Goal: Task Accomplishment & Management: Manage account settings

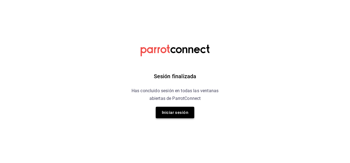
click at [174, 112] on button "Iniciar sesión" at bounding box center [175, 113] width 39 height 12
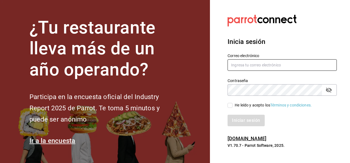
type input "[PERSON_NAME][EMAIL_ADDRESS][DOMAIN_NAME]"
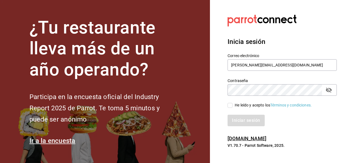
click at [228, 106] on input "He leído y acepto los Términos y condiciones." at bounding box center [230, 105] width 5 height 5
checkbox input "true"
click at [239, 117] on button "Iniciar sesión" at bounding box center [246, 121] width 37 height 12
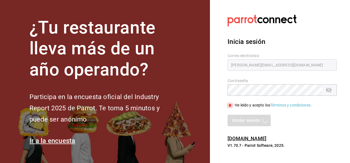
click at [244, 118] on div "Iniciar sesión" at bounding box center [282, 121] width 109 height 12
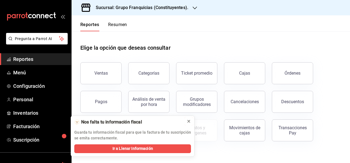
click at [189, 123] on icon at bounding box center [189, 121] width 4 height 4
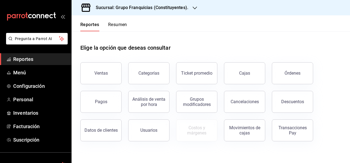
click at [172, 10] on h3 "Sucursal: Grupo Franquicias (Constituyentes)." at bounding box center [139, 7] width 97 height 7
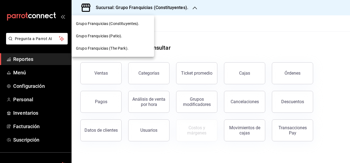
click at [211, 32] on div at bounding box center [175, 81] width 350 height 163
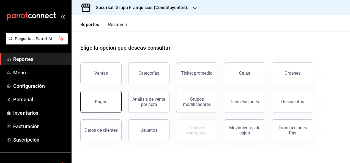
click at [104, 98] on button "Pagos" at bounding box center [100, 102] width 41 height 22
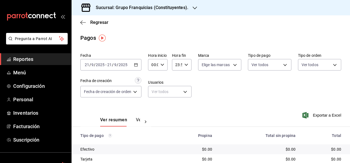
click at [96, 25] on div "Regresar" at bounding box center [211, 22] width 278 height 14
click at [98, 20] on span "Regresar" at bounding box center [99, 22] width 18 height 5
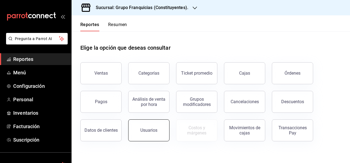
click at [140, 128] on button "Usuarios" at bounding box center [148, 131] width 41 height 22
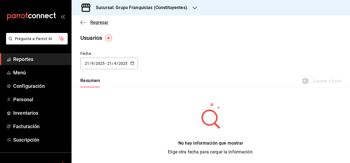
click at [97, 23] on span "Regresar" at bounding box center [99, 22] width 18 height 5
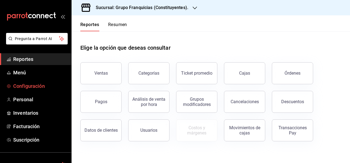
click at [52, 83] on span "Configuración" at bounding box center [40, 86] width 54 height 7
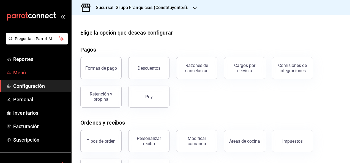
click at [34, 73] on span "Menú" at bounding box center [40, 72] width 54 height 7
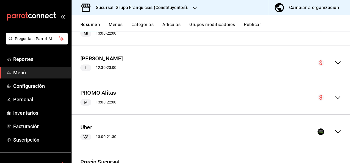
scroll to position [301, 0]
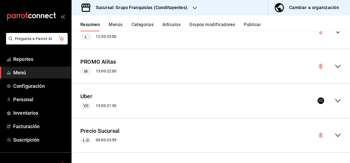
click at [335, 100] on icon "collapse-menu-row" at bounding box center [338, 101] width 7 height 7
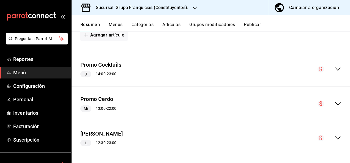
scroll to position [196, 0]
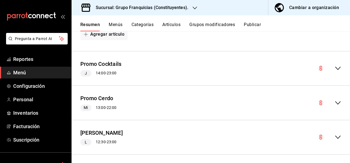
click at [336, 69] on icon "collapse-menu-row" at bounding box center [338, 68] width 7 height 7
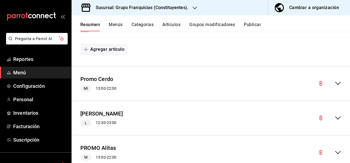
scroll to position [343, 0]
click at [335, 82] on icon "collapse-menu-row" at bounding box center [338, 83] width 6 height 3
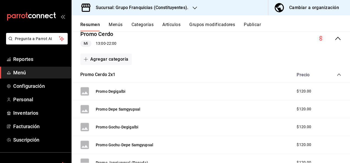
scroll to position [387, 0]
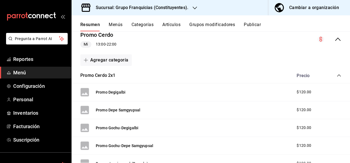
click at [337, 74] on icon "collapse-category-row" at bounding box center [339, 75] width 4 height 4
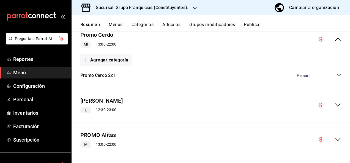
click at [337, 74] on icon "collapse-category-row" at bounding box center [339, 75] width 4 height 4
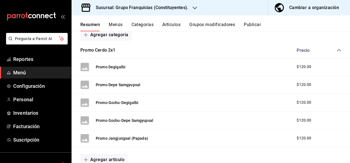
scroll to position [412, 0]
click at [120, 66] on button "Promo Degigalbi" at bounding box center [111, 68] width 30 height 6
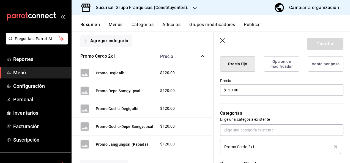
scroll to position [141, 0]
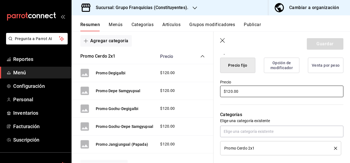
click at [258, 95] on input "$120.00" at bounding box center [281, 92] width 123 height 12
type input "$0.00"
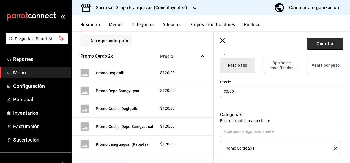
click at [315, 40] on button "Guardar" at bounding box center [325, 44] width 37 height 12
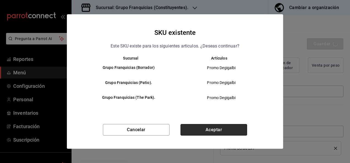
click at [217, 128] on button "Aceptar" at bounding box center [213, 130] width 67 height 12
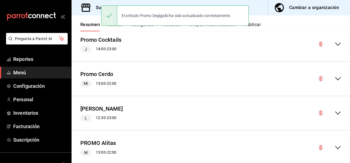
scroll to position [219, 0]
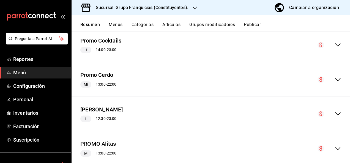
click at [335, 78] on icon "collapse-menu-row" at bounding box center [338, 79] width 7 height 7
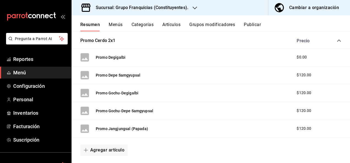
scroll to position [294, 0]
click at [135, 75] on button "Promo Depe Samgyupsal" at bounding box center [118, 76] width 45 height 6
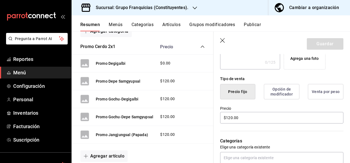
scroll to position [121, 0]
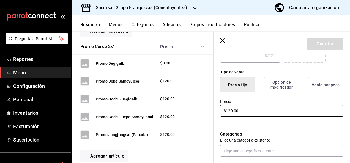
click at [257, 111] on input "$120.00" at bounding box center [281, 111] width 123 height 12
type input "$0.00"
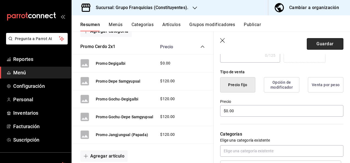
click at [313, 43] on button "Guardar" at bounding box center [325, 44] width 37 height 12
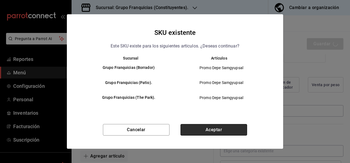
click at [190, 127] on button "Aceptar" at bounding box center [213, 130] width 67 height 12
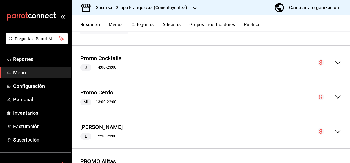
scroll to position [201, 0]
click at [335, 98] on icon "collapse-menu-row" at bounding box center [338, 97] width 7 height 7
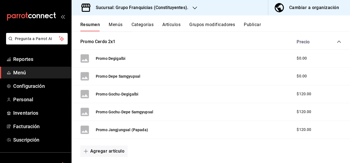
scroll to position [293, 0]
click at [130, 95] on button "Promo Gochu-Degigalbi" at bounding box center [117, 94] width 43 height 6
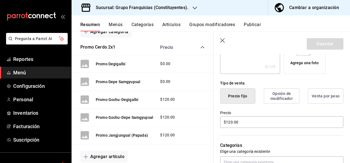
scroll to position [111, 0]
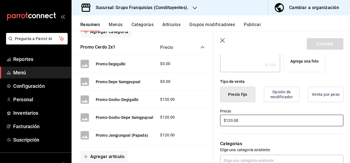
click at [263, 116] on input "$120.00" at bounding box center [281, 121] width 123 height 12
type input "$0.00"
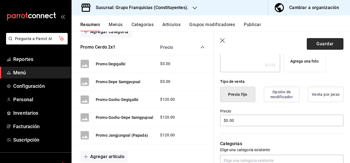
click at [321, 43] on button "Guardar" at bounding box center [325, 44] width 37 height 12
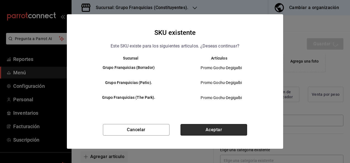
click at [221, 124] on button "Aceptar" at bounding box center [213, 130] width 67 height 12
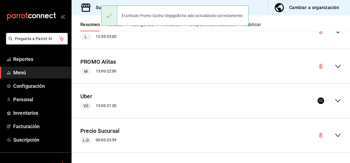
scroll to position [209, 0]
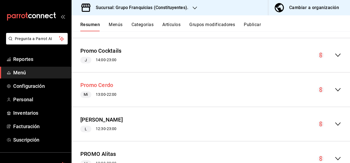
click at [109, 84] on button "Promo Cerdo" at bounding box center [96, 85] width 33 height 8
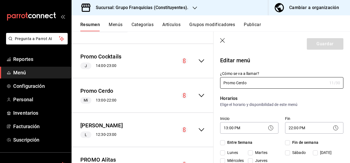
checkbox input "true"
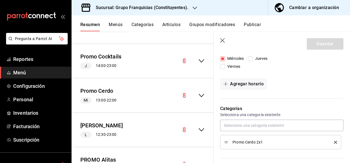
scroll to position [103, 0]
click at [199, 95] on icon "collapse-menu-row" at bounding box center [202, 95] width 6 height 3
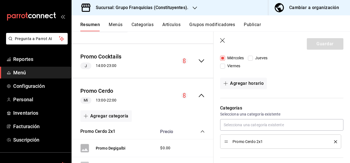
click at [224, 41] on icon "button" at bounding box center [223, 41] width 6 height 6
checkbox input "false"
type input "1758472454881"
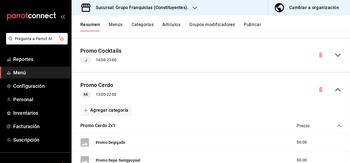
checkbox input "false"
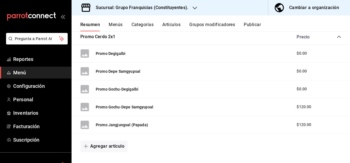
scroll to position [298, 0]
click at [145, 105] on button "Promo Gochu-Depe Samgyupsal" at bounding box center [124, 107] width 57 height 6
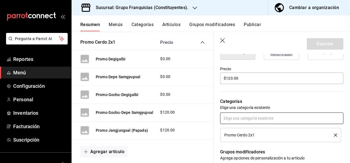
scroll to position [153, 0]
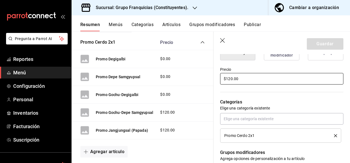
click at [251, 81] on input "$120.00" at bounding box center [281, 79] width 123 height 12
type input "$0.00"
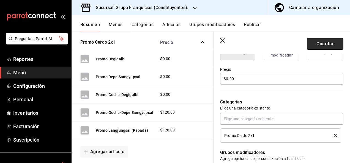
click at [320, 44] on button "Guardar" at bounding box center [325, 44] width 37 height 12
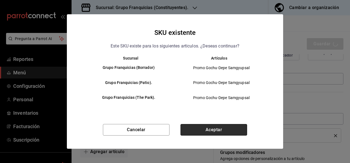
click at [236, 127] on button "Aceptar" at bounding box center [213, 130] width 67 height 12
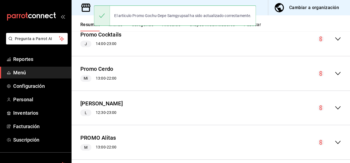
scroll to position [224, 0]
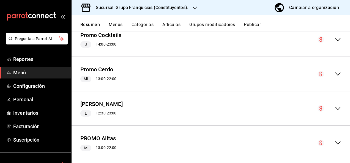
click at [335, 74] on icon "collapse-menu-row" at bounding box center [338, 74] width 6 height 3
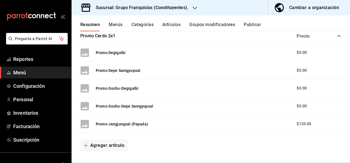
scroll to position [327, 0]
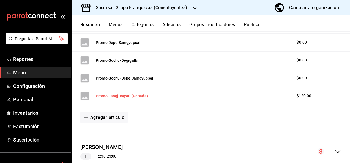
click at [122, 95] on button "Promo Jangjungsal (Papada)" at bounding box center [122, 97] width 52 height 6
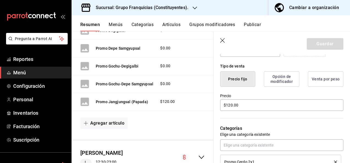
scroll to position [131, 0]
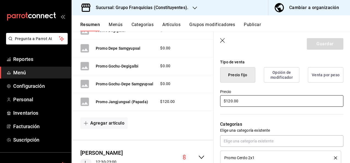
click at [254, 97] on input "$120.00" at bounding box center [281, 101] width 123 height 12
type input "$0.00"
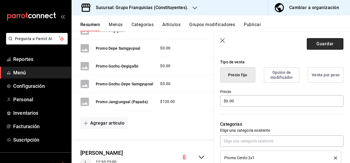
click at [310, 44] on button "Guardar" at bounding box center [325, 44] width 37 height 12
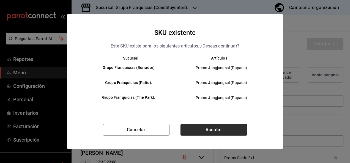
click at [195, 127] on button "Aceptar" at bounding box center [213, 130] width 67 height 12
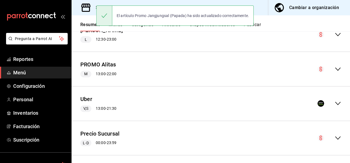
scroll to position [301, 0]
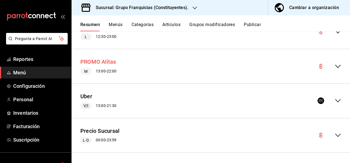
click at [108, 61] on button "PROMO Alitas" at bounding box center [98, 62] width 36 height 8
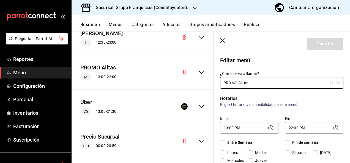
checkbox input "true"
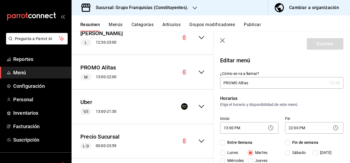
click at [223, 44] on header "Guardar" at bounding box center [281, 43] width 136 height 23
click at [223, 41] on icon "button" at bounding box center [223, 41] width 6 height 6
checkbox input "false"
type input "1758472490515"
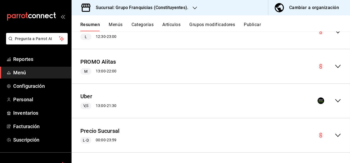
checkbox input "false"
drag, startPoint x: 223, startPoint y: 41, endPoint x: 262, endPoint y: 87, distance: 60.2
drag, startPoint x: 262, startPoint y: 87, endPoint x: 331, endPoint y: 65, distance: 72.2
click at [335, 65] on icon "collapse-menu-row" at bounding box center [338, 66] width 7 height 7
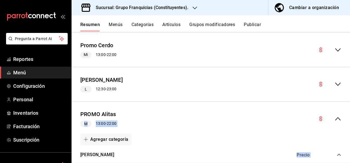
scroll to position [248, 0]
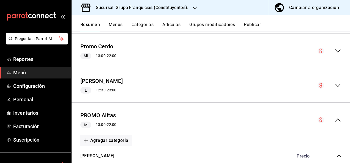
click at [336, 84] on icon "collapse-menu-row" at bounding box center [338, 85] width 7 height 7
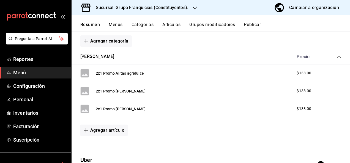
scroll to position [475, 0]
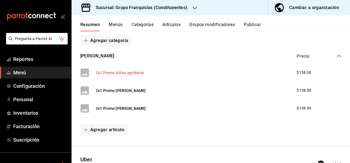
click at [130, 72] on button "2x1 Promo Alitas agridulce" at bounding box center [120, 73] width 48 height 6
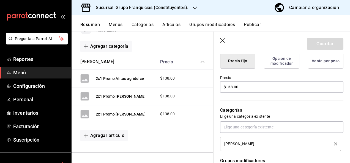
scroll to position [149, 0]
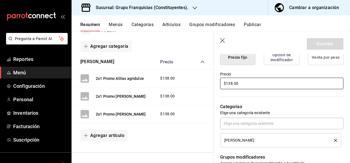
click at [253, 82] on input "$138.00" at bounding box center [281, 84] width 123 height 12
type input "$0.00"
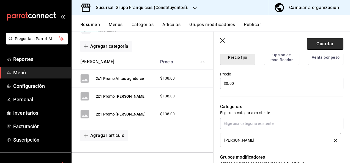
click at [327, 39] on button "Guardar" at bounding box center [325, 44] width 37 height 12
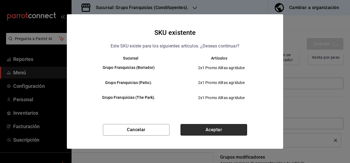
click at [224, 129] on button "Aceptar" at bounding box center [213, 130] width 67 height 12
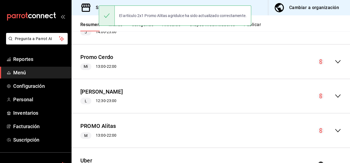
scroll to position [236, 0]
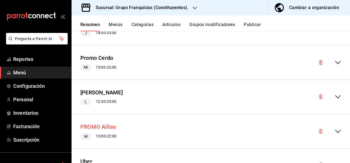
click at [111, 129] on button "PROMO Alitas" at bounding box center [98, 127] width 36 height 8
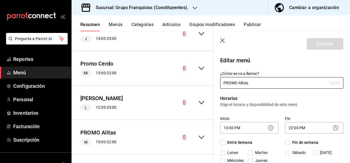
checkbox input "true"
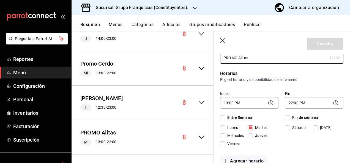
scroll to position [12, 0]
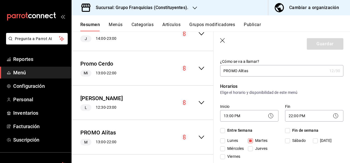
click at [221, 41] on icon "button" at bounding box center [222, 40] width 5 height 5
checkbox input "false"
type input "1758472538878"
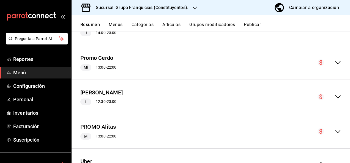
checkbox input "false"
click at [335, 128] on icon "collapse-menu-row" at bounding box center [338, 131] width 7 height 7
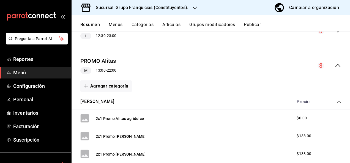
scroll to position [305, 0]
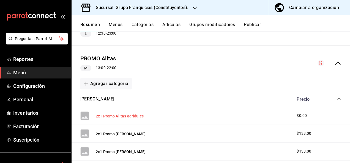
click at [128, 117] on button "2x1 Promo Alitas agridulce" at bounding box center [120, 117] width 48 height 6
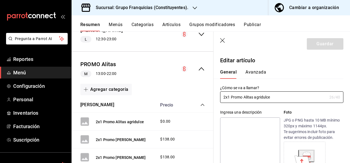
type input "$0.00"
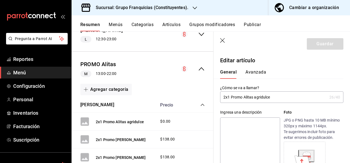
click at [230, 95] on input "2x1 Promo Alitas agridulce" at bounding box center [273, 97] width 107 height 11
click at [270, 94] on input "Promo Alitas agridulce" at bounding box center [273, 97] width 107 height 11
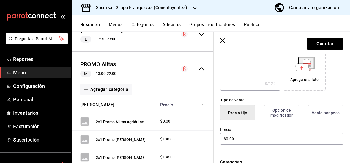
scroll to position [92, 0]
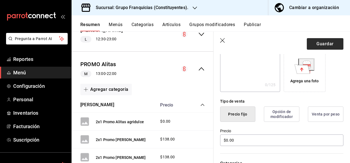
type input "Promo Alitas agridulce"
click at [319, 44] on button "Guardar" at bounding box center [325, 44] width 37 height 12
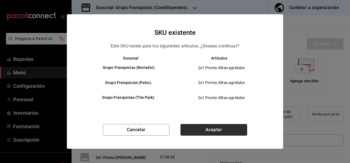
click at [197, 128] on button "Aceptar" at bounding box center [213, 130] width 67 height 12
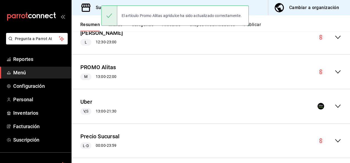
scroll to position [301, 0]
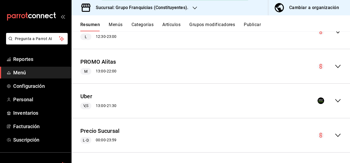
click at [335, 65] on icon "collapse-menu-row" at bounding box center [338, 66] width 7 height 7
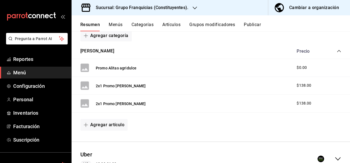
scroll to position [353, 0]
click at [122, 87] on button "2x1 Promo [PERSON_NAME]" at bounding box center [121, 86] width 50 height 6
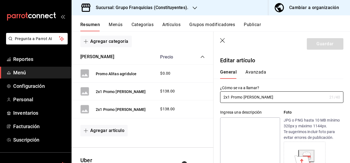
type input "$138.00"
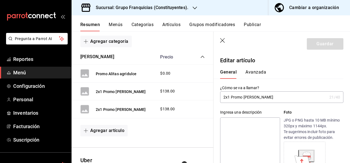
click at [229, 96] on input "2x1 Promo [PERSON_NAME]" at bounding box center [273, 97] width 107 height 11
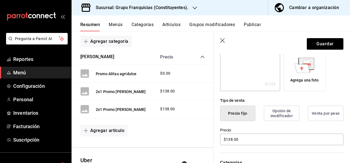
scroll to position [94, 0]
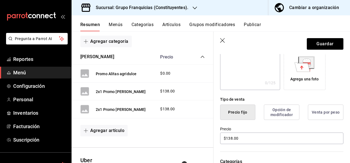
type input "Promo [PERSON_NAME]"
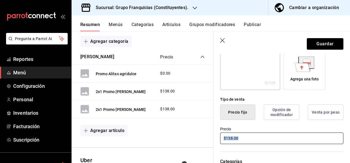
drag, startPoint x: 240, startPoint y: 146, endPoint x: 243, endPoint y: 141, distance: 5.7
click at [243, 141] on input "$138.00" at bounding box center [281, 139] width 123 height 12
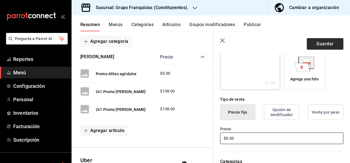
type input "$0.00"
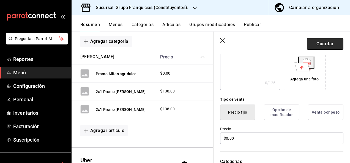
click at [314, 45] on button "Guardar" at bounding box center [325, 44] width 37 height 12
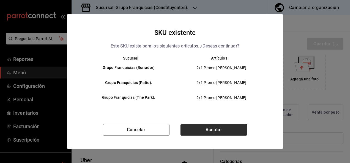
click at [219, 127] on button "Aceptar" at bounding box center [213, 130] width 67 height 12
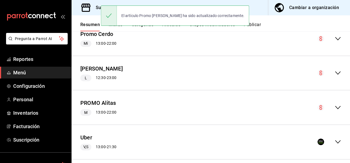
scroll to position [257, 0]
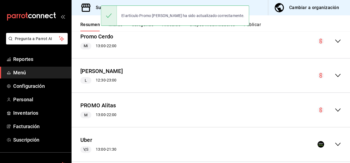
click at [335, 107] on icon "collapse-menu-row" at bounding box center [338, 110] width 7 height 7
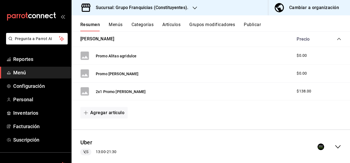
scroll to position [366, 0]
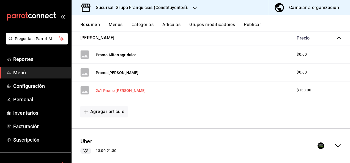
click at [106, 89] on button "2x1 Promo [PERSON_NAME]" at bounding box center [121, 91] width 50 height 6
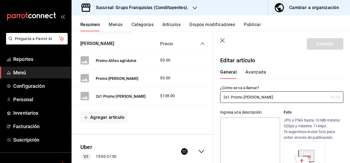
type input "$138.00"
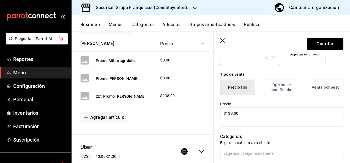
scroll to position [120, 0]
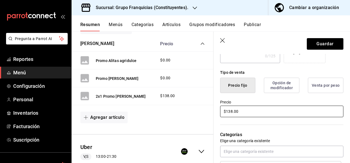
type input "Promo [PERSON_NAME]"
click at [240, 111] on input "$138.00" at bounding box center [281, 112] width 123 height 12
type input "$0.00"
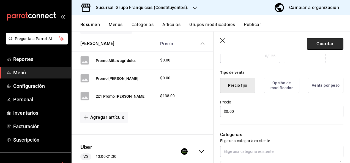
click at [317, 43] on button "Guardar" at bounding box center [325, 44] width 37 height 12
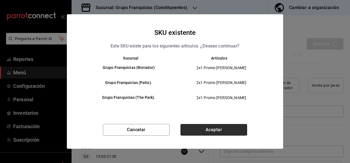
click at [215, 129] on button "Aceptar" at bounding box center [213, 130] width 67 height 12
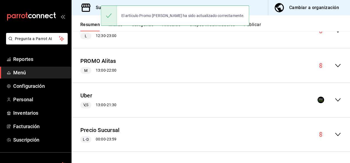
scroll to position [301, 0]
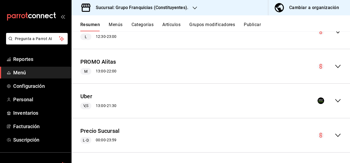
click at [335, 68] on icon "collapse-menu-row" at bounding box center [338, 66] width 7 height 7
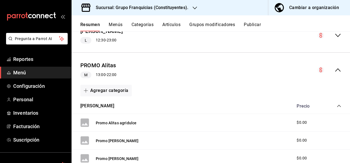
scroll to position [298, 0]
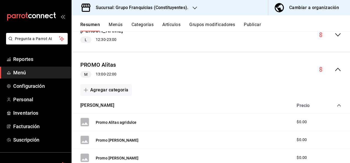
click at [335, 68] on icon "collapse-menu-row" at bounding box center [338, 69] width 7 height 7
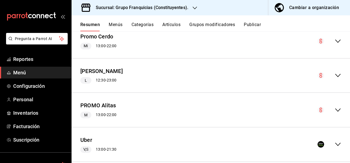
scroll to position [231, 0]
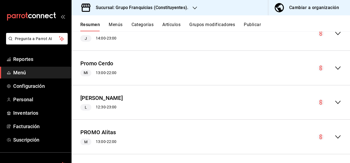
click at [335, 100] on icon "collapse-menu-row" at bounding box center [338, 102] width 7 height 7
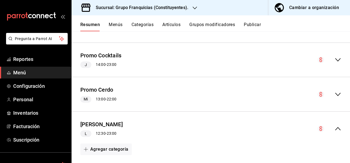
scroll to position [200, 0]
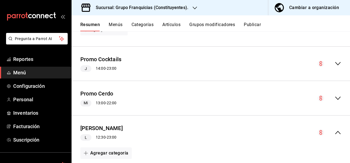
click at [335, 131] on icon "collapse-menu-row" at bounding box center [338, 133] width 7 height 7
click at [335, 95] on icon "collapse-menu-row" at bounding box center [338, 98] width 7 height 7
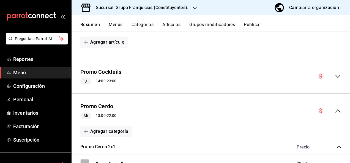
scroll to position [183, 0]
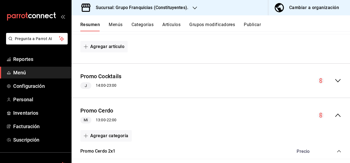
click at [335, 79] on icon "collapse-menu-row" at bounding box center [338, 81] width 7 height 7
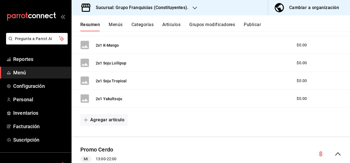
scroll to position [272, 0]
click at [115, 120] on button "Agregar artículo" at bounding box center [103, 120] width 47 height 12
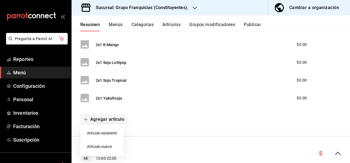
click at [109, 134] on li "Artículo existente" at bounding box center [101, 133] width 43 height 13
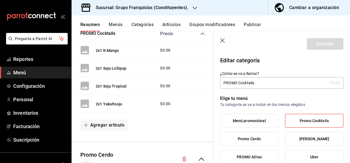
click at [223, 42] on icon "button" at bounding box center [223, 41] width 6 height 6
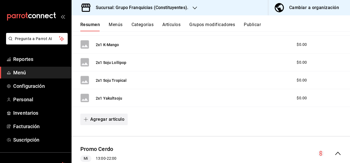
click at [118, 121] on button "Agregar artículo" at bounding box center [103, 120] width 47 height 12
click at [108, 145] on li "Artículo nuevo" at bounding box center [101, 146] width 43 height 13
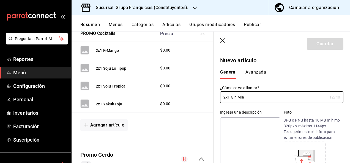
type input "2x1 Gin Mia"
click at [269, 106] on div "Ingresa una descripción x 0 /125 ​ Foto JPG o PNG hasta 10 MB mínimo 320px y má…" at bounding box center [278, 143] width 130 height 81
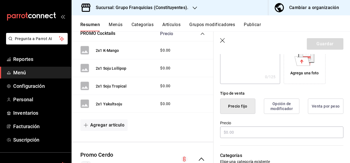
scroll to position [106, 0]
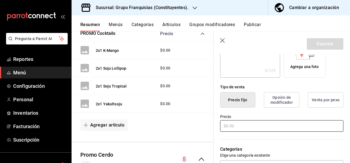
click at [246, 124] on input "text" at bounding box center [281, 126] width 123 height 12
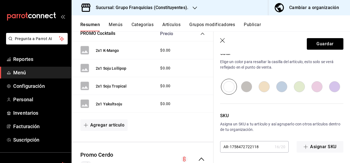
scroll to position [0, 0]
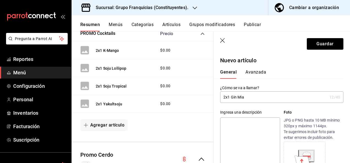
type input "$0.00"
click at [259, 74] on button "Avanzada" at bounding box center [255, 74] width 21 height 9
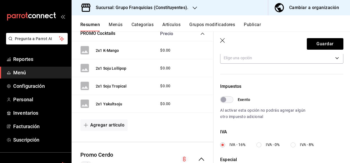
scroll to position [224, 0]
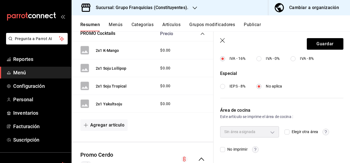
click at [285, 132] on input "Elegir otra área" at bounding box center [286, 132] width 5 height 5
checkbox input "true"
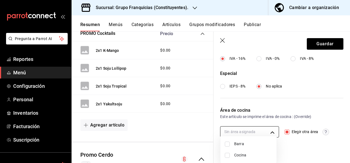
click at [267, 129] on body "Pregunta a Parrot AI Reportes Menú Configuración Personal Inventarios Facturaci…" at bounding box center [175, 81] width 350 height 163
click at [227, 144] on input "checkbox" at bounding box center [227, 144] width 5 height 5
checkbox input "true"
type input "20bcab37-a64f-4df0-b430-ef67b1b0cb81"
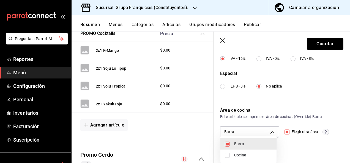
click at [317, 42] on div at bounding box center [175, 81] width 350 height 163
click at [317, 42] on button "Guardar" at bounding box center [325, 44] width 37 height 12
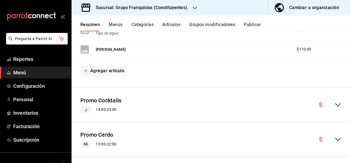
scroll to position [135, 0]
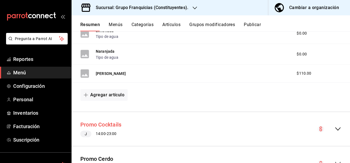
click at [108, 126] on button "Promo Cocktails" at bounding box center [100, 125] width 41 height 8
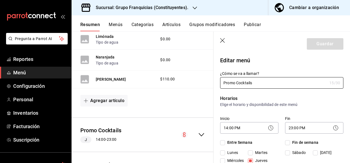
click at [222, 42] on icon "button" at bounding box center [223, 41] width 6 height 6
checkbox input "false"
type input "1758473192885"
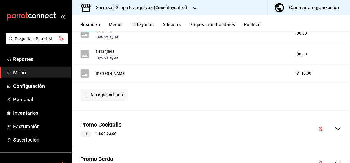
checkbox input "false"
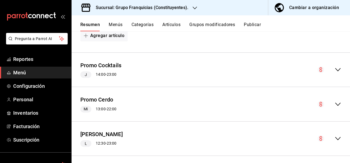
scroll to position [196, 0]
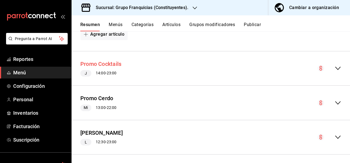
click at [111, 65] on button "Promo Cocktails" at bounding box center [100, 64] width 41 height 8
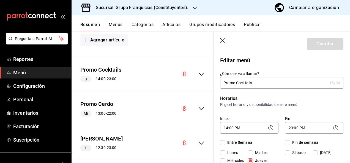
click at [221, 41] on icon "button" at bounding box center [223, 41] width 6 height 6
checkbox input "false"
type input "1758473200379"
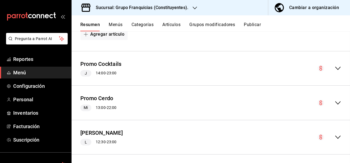
checkbox input "false"
click at [335, 102] on icon "collapse-menu-row" at bounding box center [338, 103] width 6 height 3
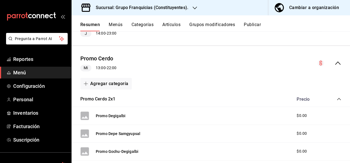
scroll to position [231, 0]
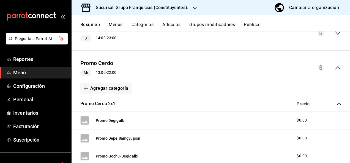
click at [335, 67] on icon "collapse-menu-row" at bounding box center [338, 67] width 6 height 3
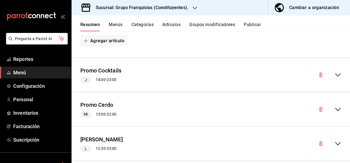
scroll to position [188, 0]
click at [335, 76] on icon "collapse-menu-row" at bounding box center [338, 75] width 7 height 7
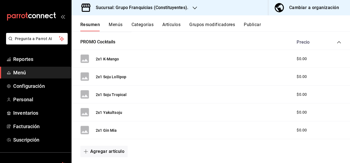
scroll to position [261, 0]
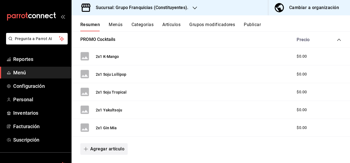
click at [106, 144] on button "Agregar artículo" at bounding box center [103, 150] width 47 height 12
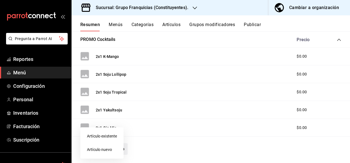
click at [106, 144] on ul "Artículo existente Artículo nuevo" at bounding box center [101, 143] width 43 height 31
click at [114, 151] on li "Artículo nuevo" at bounding box center [101, 149] width 43 height 13
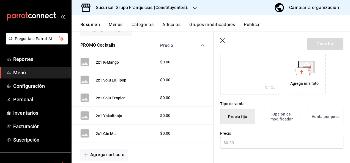
scroll to position [113, 0]
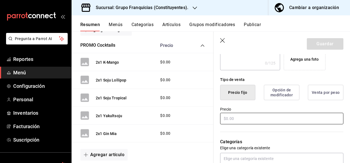
type input "2x1 K-Cosmo"
click at [232, 117] on input "text" at bounding box center [281, 119] width 123 height 12
click at [240, 116] on input "text" at bounding box center [281, 119] width 123 height 12
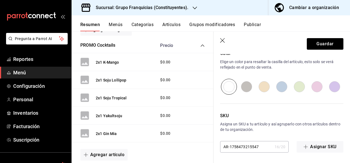
scroll to position [0, 0]
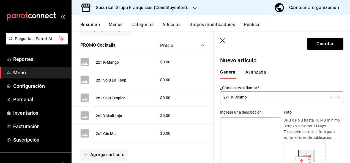
type input "$0.00"
click at [248, 72] on button "Avanzada" at bounding box center [255, 74] width 21 height 9
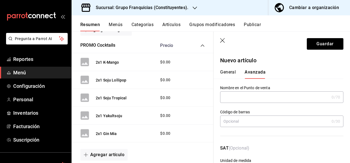
scroll to position [224, 0]
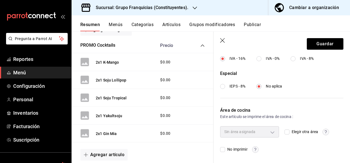
click at [286, 131] on input "Elegir otra área" at bounding box center [286, 132] width 5 height 5
checkbox input "true"
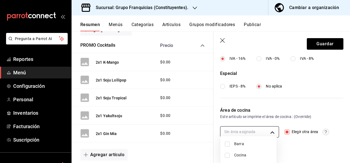
click at [267, 133] on body "Pregunta a Parrot AI Reportes Menú Configuración Personal Inventarios Facturaci…" at bounding box center [175, 81] width 350 height 163
click at [230, 145] on li "Barra" at bounding box center [248, 144] width 56 height 11
type input "20bcab37-a64f-4df0-b430-ef67b1b0cb81"
checkbox input "true"
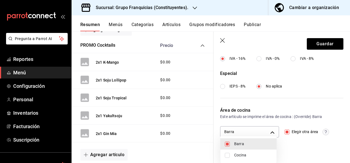
click at [311, 45] on div at bounding box center [175, 81] width 350 height 163
click at [311, 45] on button "Guardar" at bounding box center [325, 44] width 37 height 12
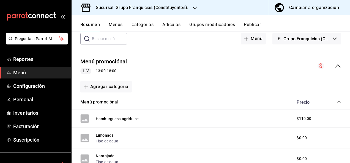
scroll to position [29, 0]
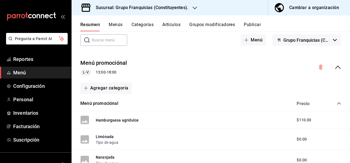
click at [335, 71] on div "Menú promociónal L-V 13:00 - 18:00" at bounding box center [211, 68] width 278 height 26
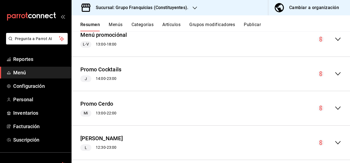
scroll to position [57, 0]
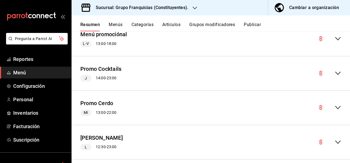
click at [336, 74] on icon "collapse-menu-row" at bounding box center [338, 73] width 7 height 7
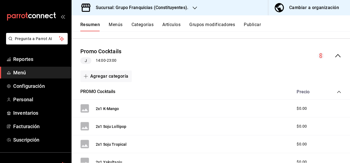
scroll to position [36, 0]
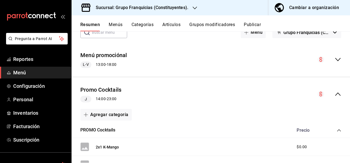
click at [336, 96] on icon "collapse-menu-row" at bounding box center [338, 94] width 7 height 7
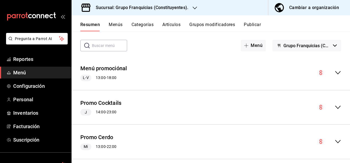
scroll to position [0, 0]
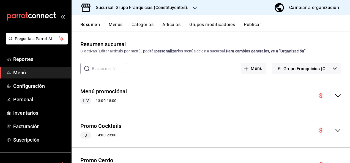
click at [160, 13] on div "Sucursal: Grupo Franquicias (Constituyentes)." at bounding box center [137, 7] width 123 height 15
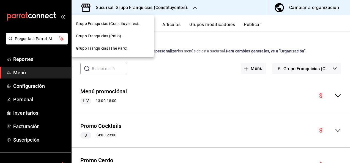
click at [129, 50] on div "Grupo Franquicias (The Park)." at bounding box center [113, 49] width 74 height 6
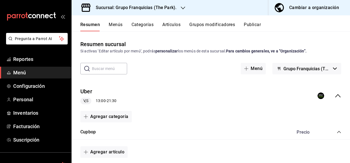
click at [176, 27] on button "Artículos" at bounding box center [171, 26] width 18 height 9
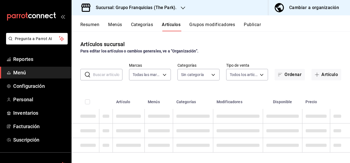
type input "a2d26314-9387-4ed7-8ce3-b9919735310c"
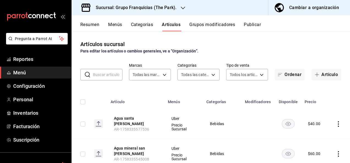
type input "9732530c-e61e-4d5d-8801-075aaf6f3336,dfb5426d-d7cc-4ced-abbe-6026f4472549,acb88…"
click at [105, 72] on input "text" at bounding box center [107, 74] width 29 height 11
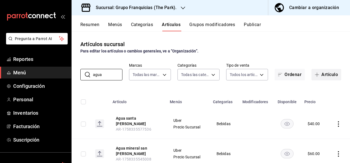
type input "agua"
click at [321, 77] on button "Artículo" at bounding box center [326, 75] width 30 height 12
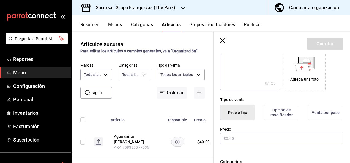
scroll to position [94, 0]
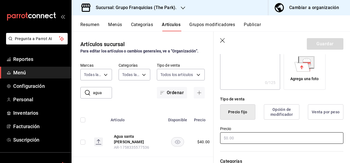
type input "Agua tonica"
click at [242, 135] on input "text" at bounding box center [281, 139] width 123 height 12
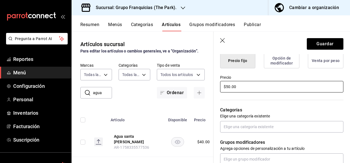
scroll to position [146, 0]
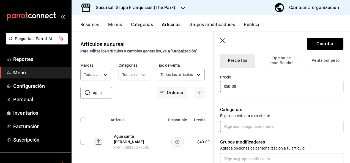
type input "$50.00"
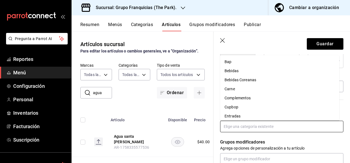
click at [243, 128] on input "text" at bounding box center [281, 127] width 123 height 12
click at [258, 69] on li "Bebidas" at bounding box center [279, 71] width 119 height 9
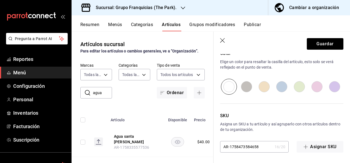
scroll to position [0, 0]
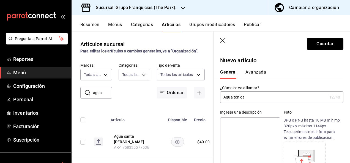
click at [261, 73] on button "Avanzada" at bounding box center [255, 74] width 21 height 9
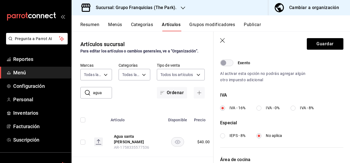
scroll to position [224, 0]
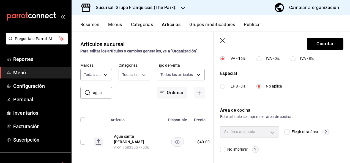
click at [285, 131] on input "Elegir otra área" at bounding box center [286, 132] width 5 height 5
checkbox input "true"
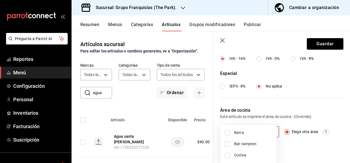
click at [268, 130] on body "Pregunta a Parrot AI Reportes Menú Configuración Personal Inventarios Facturaci…" at bounding box center [175, 81] width 350 height 163
click at [231, 133] on li "Barra" at bounding box center [248, 132] width 56 height 11
type input "c7c46575-8d90-4ccf-be54-ae546763dc7f"
checkbox input "true"
click at [305, 88] on div at bounding box center [175, 81] width 350 height 163
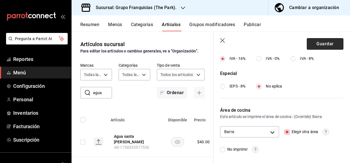
click at [325, 46] on button "Guardar" at bounding box center [325, 44] width 37 height 12
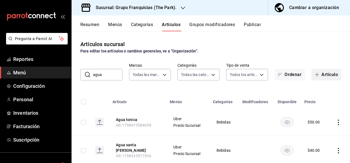
click at [326, 78] on button "Artículo" at bounding box center [326, 75] width 30 height 12
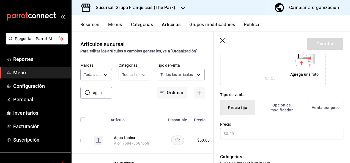
scroll to position [123, 0]
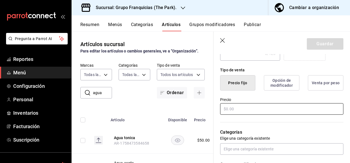
type input "Limonada"
click at [240, 109] on input "text" at bounding box center [281, 109] width 123 height 12
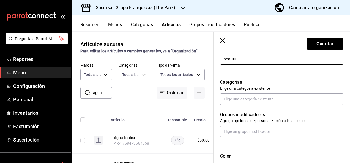
scroll to position [186, 0]
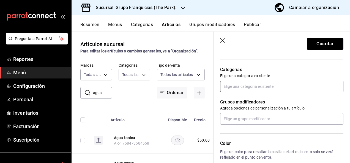
type input "$58.00"
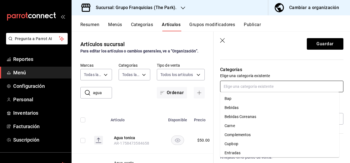
click at [247, 87] on input "text" at bounding box center [281, 87] width 123 height 12
click at [242, 108] on li "Bebidas" at bounding box center [279, 107] width 119 height 9
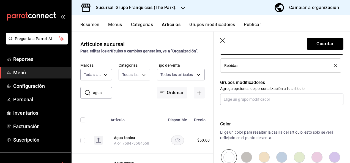
scroll to position [225, 0]
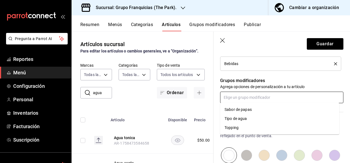
click at [247, 96] on input "text" at bounding box center [281, 98] width 123 height 12
click at [254, 120] on li "Tipo de agua" at bounding box center [279, 118] width 119 height 9
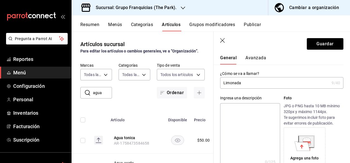
scroll to position [14, 0]
click at [255, 62] on button "Avanzada" at bounding box center [255, 60] width 21 height 9
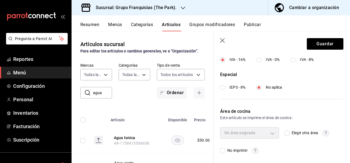
scroll to position [224, 0]
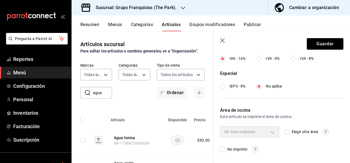
click at [286, 131] on input "Elegir otra área" at bounding box center [286, 132] width 5 height 5
checkbox input "true"
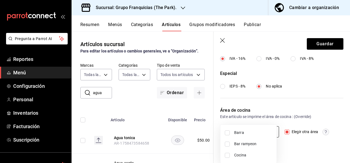
click at [269, 130] on body "Pregunta a Parrot AI Reportes Menú Configuración Personal Inventarios Facturaci…" at bounding box center [175, 81] width 350 height 163
click at [227, 134] on input "checkbox" at bounding box center [227, 133] width 5 height 5
checkbox input "true"
type input "c7c46575-8d90-4ccf-be54-ae546763dc7f"
click at [314, 42] on div at bounding box center [175, 81] width 350 height 163
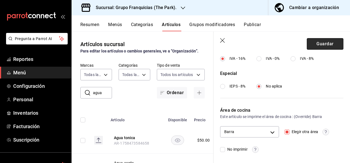
click at [314, 45] on button "Guardar" at bounding box center [325, 44] width 37 height 12
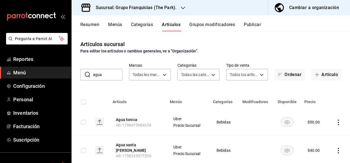
click at [109, 75] on input "agua" at bounding box center [107, 74] width 29 height 11
type input "a"
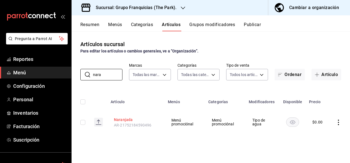
type input "nara"
click at [127, 122] on button "Naranjada" at bounding box center [136, 120] width 44 height 6
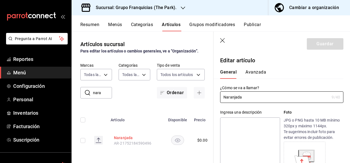
type input "$0.00"
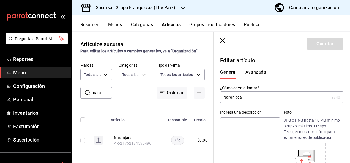
click at [222, 37] on header "Guardar" at bounding box center [281, 43] width 136 height 23
click at [222, 40] on icon "button" at bounding box center [223, 41] width 6 height 6
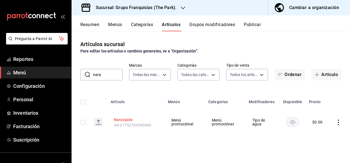
click at [127, 122] on button "Naranjada" at bounding box center [136, 120] width 44 height 6
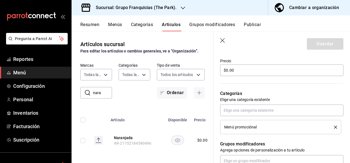
scroll to position [162, 0]
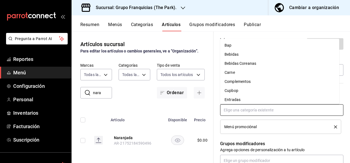
click at [307, 108] on input "text" at bounding box center [281, 111] width 123 height 12
click at [286, 53] on li "Bebidas" at bounding box center [279, 54] width 119 height 9
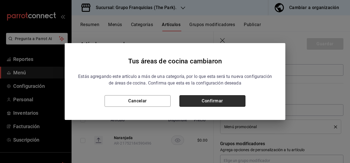
click at [214, 101] on button "Confirmar" at bounding box center [212, 101] width 66 height 12
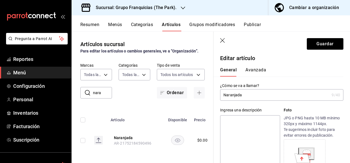
scroll to position [0, 0]
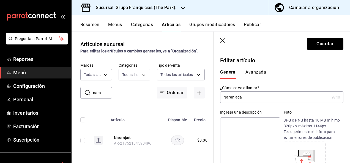
click at [252, 72] on button "Avanzada" at bounding box center [255, 74] width 21 height 9
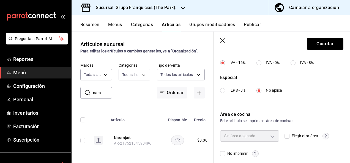
scroll to position [224, 0]
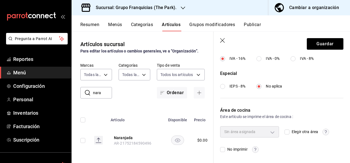
click at [286, 133] on input "Elegir otra área" at bounding box center [286, 132] width 5 height 5
checkbox input "true"
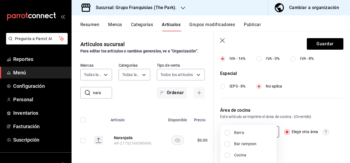
click at [228, 131] on body "Pregunta a Parrot AI Reportes Menú Configuración Personal Inventarios Facturaci…" at bounding box center [175, 81] width 350 height 163
click at [224, 133] on li "Barra" at bounding box center [248, 132] width 56 height 11
type input "c7c46575-8d90-4ccf-be54-ae546763dc7f"
checkbox input "true"
click at [312, 46] on div at bounding box center [175, 81] width 350 height 163
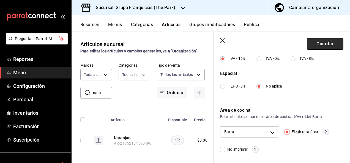
click at [308, 48] on button "Guardar" at bounding box center [325, 44] width 37 height 12
click at [308, 48] on div "Guardar" at bounding box center [325, 44] width 37 height 12
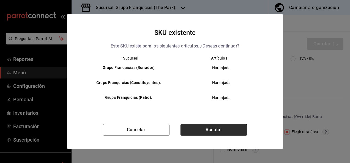
click at [207, 127] on button "Aceptar" at bounding box center [213, 130] width 67 height 12
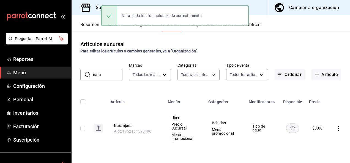
click at [116, 79] on input "nara" at bounding box center [107, 74] width 29 height 11
type input "n"
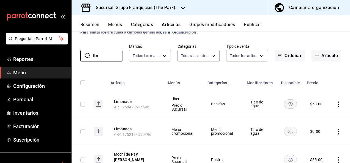
scroll to position [16, 0]
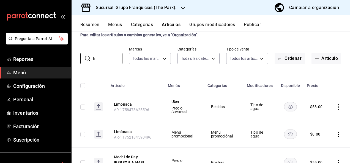
type input "l"
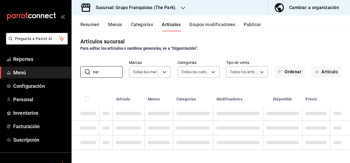
scroll to position [0, 0]
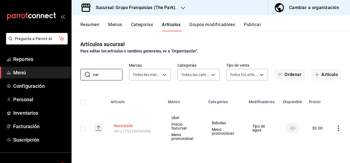
type input "nar"
click at [129, 126] on button "Naranjada" at bounding box center [136, 126] width 44 height 6
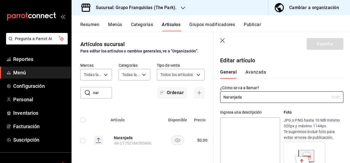
type input "$0.00"
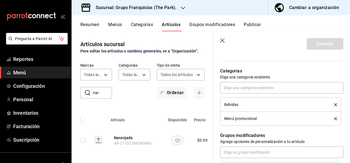
scroll to position [187, 0]
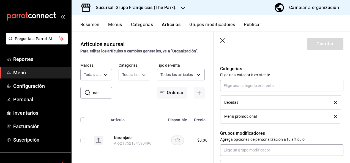
click at [334, 103] on icon "delete" at bounding box center [335, 102] width 3 height 3
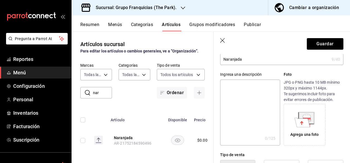
scroll to position [0, 0]
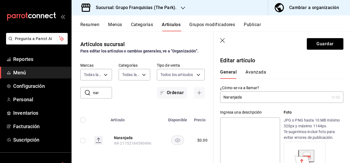
click at [254, 73] on button "Avanzada" at bounding box center [255, 74] width 21 height 9
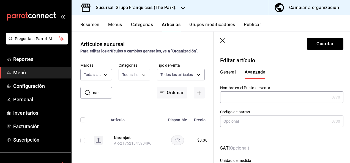
click at [236, 73] on div "General [PERSON_NAME]" at bounding box center [278, 74] width 117 height 9
click at [233, 74] on button "General" at bounding box center [228, 74] width 16 height 9
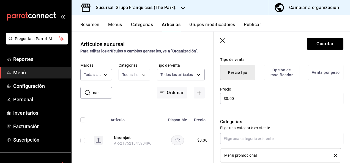
scroll to position [137, 0]
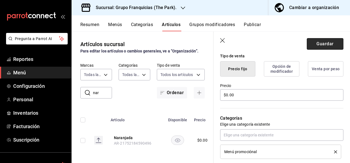
click at [314, 43] on button "Guardar" at bounding box center [325, 44] width 37 height 12
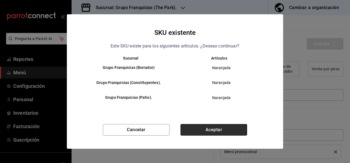
click at [190, 133] on button "Aceptar" at bounding box center [213, 130] width 67 height 12
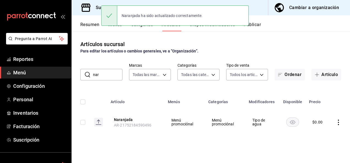
click at [111, 76] on input "nar" at bounding box center [107, 74] width 29 height 11
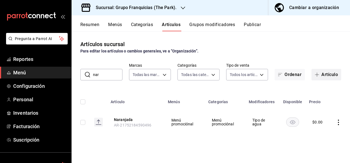
click at [336, 73] on button "Artículo" at bounding box center [326, 75] width 30 height 12
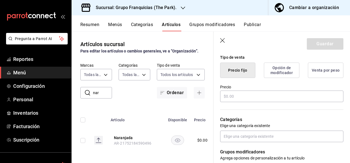
scroll to position [143, 0]
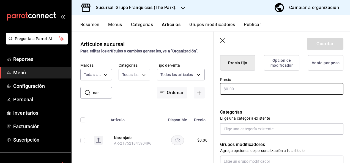
type input "Naranjada"
click at [245, 92] on input "text" at bounding box center [281, 89] width 123 height 12
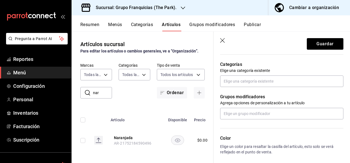
scroll to position [191, 0]
type input "$58.00"
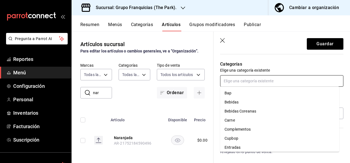
click at [246, 86] on input "text" at bounding box center [281, 81] width 123 height 12
click at [238, 103] on li "Bebidas" at bounding box center [279, 102] width 119 height 9
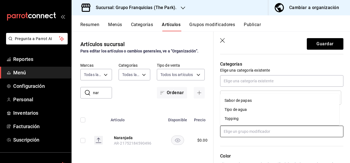
click at [249, 131] on input "text" at bounding box center [281, 132] width 123 height 12
click at [253, 112] on li "Tipo de agua" at bounding box center [279, 109] width 119 height 9
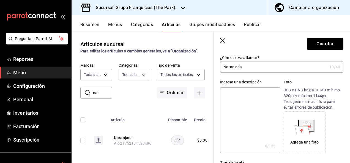
scroll to position [0, 0]
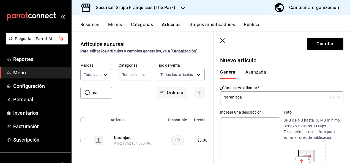
click at [258, 70] on button "Avanzada" at bounding box center [255, 74] width 21 height 9
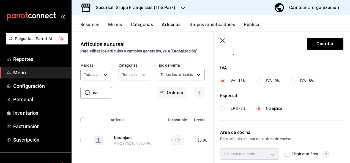
scroll to position [224, 0]
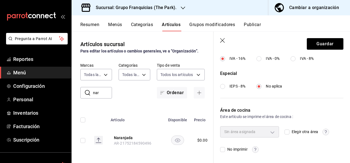
click at [287, 132] on input "Elegir otra área" at bounding box center [286, 132] width 5 height 5
checkbox input "true"
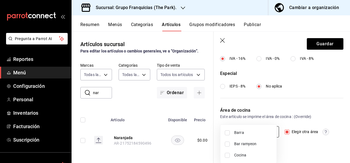
click at [267, 129] on body "Pregunta a Parrot AI Reportes Menú Configuración Personal Inventarios Facturaci…" at bounding box center [175, 81] width 350 height 163
click at [227, 135] on input "checkbox" at bounding box center [227, 133] width 5 height 5
checkbox input "true"
type input "c7c46575-8d90-4ccf-be54-ae546763dc7f"
click at [319, 44] on div at bounding box center [175, 81] width 350 height 163
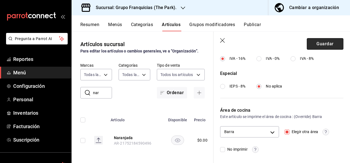
click at [316, 44] on button "Guardar" at bounding box center [325, 44] width 37 height 12
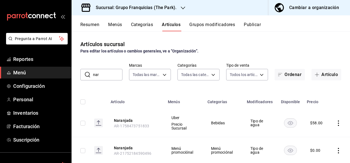
click at [118, 78] on input "nar" at bounding box center [107, 74] width 29 height 11
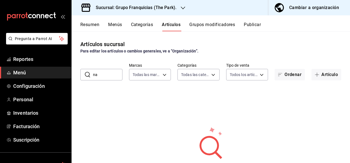
type input "n"
type input "ru"
click at [315, 76] on icon "button" at bounding box center [317, 75] width 4 height 4
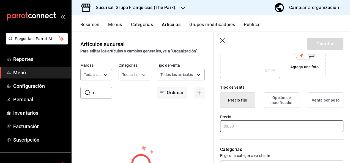
scroll to position [106, 0]
type input "Rusa"
click at [240, 130] on input "text" at bounding box center [281, 126] width 123 height 12
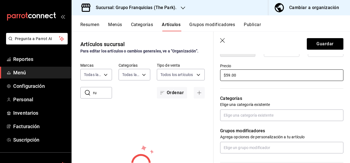
type input "$59.00"
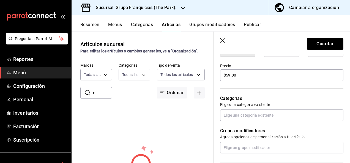
click at [244, 122] on div "Grupos modificadores Agrega opciones de personalización a tu artículo" at bounding box center [278, 137] width 130 height 32
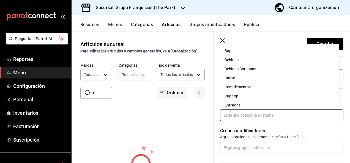
click at [246, 118] on input "text" at bounding box center [281, 116] width 123 height 12
click at [256, 63] on li "Bebidas" at bounding box center [279, 60] width 119 height 9
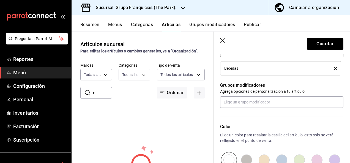
scroll to position [221, 0]
click at [257, 108] on div "Color Elige un color para resaltar la casilla del artículo, esto solo se verá r…" at bounding box center [278, 138] width 130 height 60
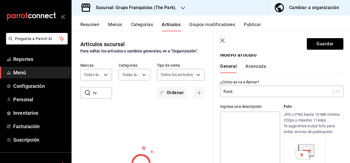
scroll to position [0, 0]
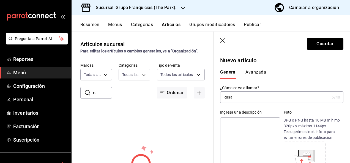
click at [254, 73] on button "Avanzada" at bounding box center [255, 74] width 21 height 9
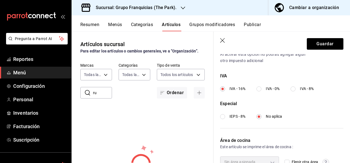
scroll to position [224, 0]
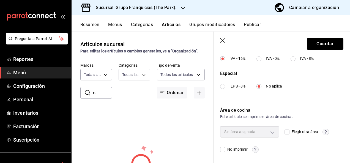
click at [281, 132] on div "Sin área asignada Elegir otra área No imprimir" at bounding box center [281, 140] width 123 height 26
click at [284, 131] on input "Elegir otra área" at bounding box center [286, 132] width 5 height 5
checkbox input "true"
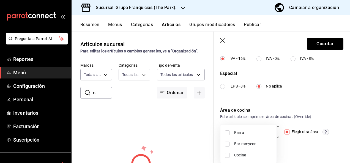
click at [264, 128] on body "Pregunta a Parrot AI Reportes Menú Configuración Personal Inventarios Facturaci…" at bounding box center [175, 81] width 350 height 163
click at [229, 132] on input "checkbox" at bounding box center [227, 133] width 5 height 5
checkbox input "true"
type input "c7c46575-8d90-4ccf-be54-ae546763dc7f"
click at [312, 40] on div at bounding box center [175, 81] width 350 height 163
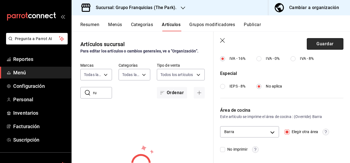
click at [312, 42] on button "Guardar" at bounding box center [325, 44] width 37 height 12
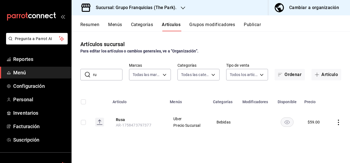
click at [109, 77] on input "ru" at bounding box center [107, 74] width 29 height 11
type input "r"
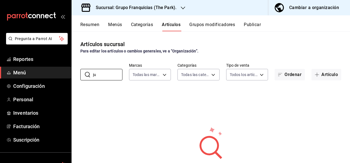
type input "j"
type input "jug"
click at [326, 72] on button "Artículo" at bounding box center [326, 75] width 30 height 12
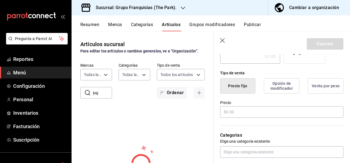
scroll to position [124, 0]
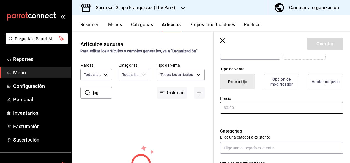
type input "Jugos"
click at [245, 106] on input "text" at bounding box center [281, 108] width 123 height 12
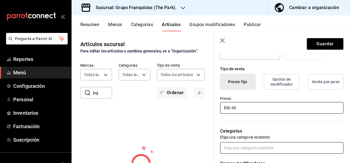
scroll to position [126, 0]
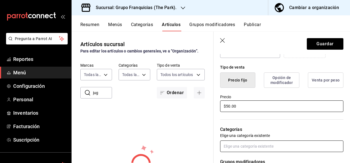
type input "$50.00"
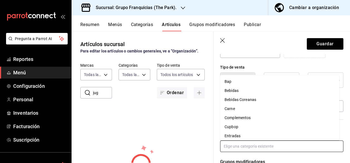
click at [241, 141] on input "text" at bounding box center [281, 147] width 123 height 12
click at [240, 89] on li "Bebidas" at bounding box center [279, 91] width 119 height 9
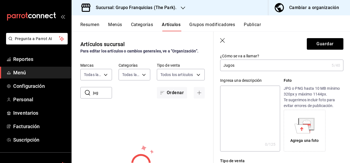
scroll to position [0, 0]
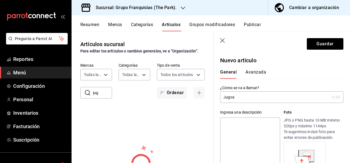
click at [251, 72] on button "Avanzada" at bounding box center [255, 74] width 21 height 9
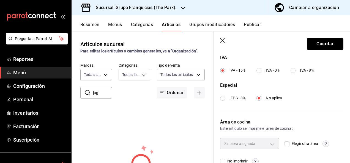
scroll to position [213, 0]
click at [284, 145] on input "Elegir otra área" at bounding box center [286, 143] width 5 height 5
checkbox input "true"
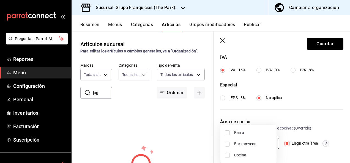
click at [249, 147] on body "Pregunta a Parrot AI Reportes Menú Configuración Personal Inventarios Facturaci…" at bounding box center [175, 81] width 350 height 163
click at [229, 134] on input "checkbox" at bounding box center [227, 133] width 5 height 5
checkbox input "true"
type input "c7c46575-8d90-4ccf-be54-ae546763dc7f"
click at [297, 106] on div at bounding box center [175, 81] width 350 height 163
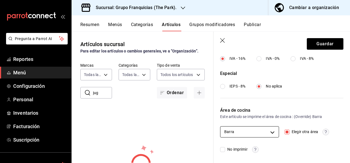
scroll to position [0, 0]
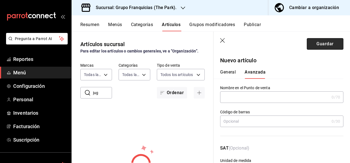
click at [313, 45] on button "Guardar" at bounding box center [325, 44] width 37 height 12
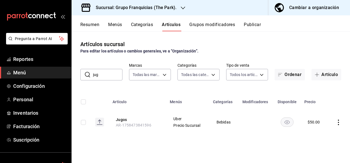
click at [114, 78] on input "jug" at bounding box center [107, 74] width 29 height 11
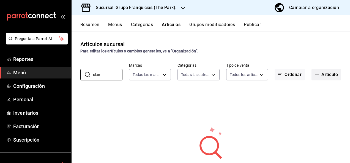
type input "clam"
click at [322, 73] on button "Artículo" at bounding box center [326, 75] width 30 height 12
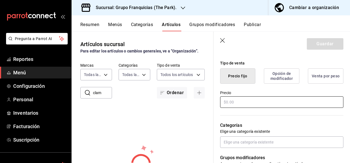
scroll to position [130, 0]
type input "Clamato"
click at [239, 103] on input "text" at bounding box center [281, 102] width 123 height 12
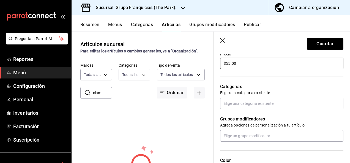
scroll to position [172, 0]
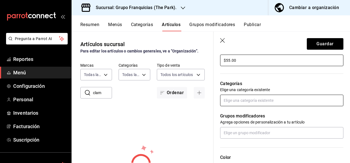
type input "$55.00"
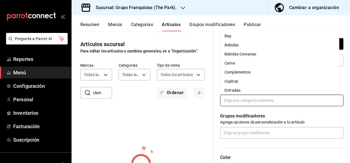
click at [237, 103] on input "text" at bounding box center [281, 101] width 123 height 12
click at [248, 47] on li "Bebidas" at bounding box center [279, 45] width 119 height 9
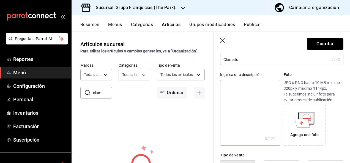
scroll to position [0, 0]
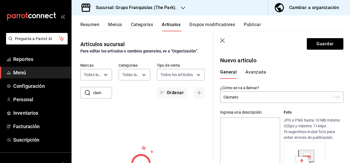
click at [257, 72] on button "Avanzada" at bounding box center [255, 74] width 21 height 9
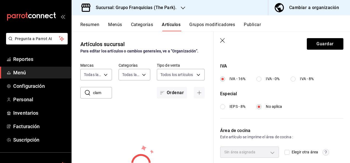
scroll to position [224, 0]
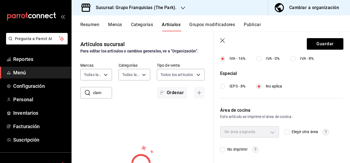
click at [284, 128] on div "Elegir otra área" at bounding box center [313, 132] width 59 height 11
click at [284, 131] on input "Elegir otra área" at bounding box center [286, 132] width 5 height 5
checkbox input "true"
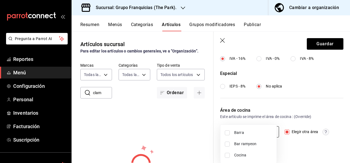
click at [249, 133] on body "Pregunta a Parrot AI Reportes Menú Configuración Personal Inventarios Facturaci…" at bounding box center [175, 81] width 350 height 163
click at [228, 131] on input "checkbox" at bounding box center [227, 133] width 5 height 5
checkbox input "true"
type input "c7c46575-8d90-4ccf-be54-ae546763dc7f"
click at [312, 44] on div at bounding box center [175, 81] width 350 height 163
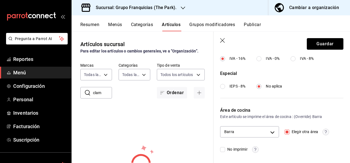
click at [312, 44] on button "Guardar" at bounding box center [325, 44] width 37 height 12
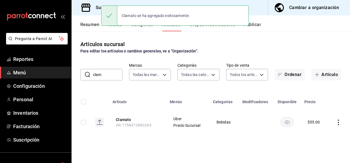
click at [113, 76] on input "clam" at bounding box center [107, 74] width 29 height 11
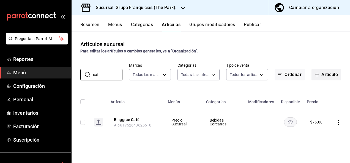
type input "caf"
click at [324, 75] on button "Artículo" at bounding box center [326, 75] width 30 height 12
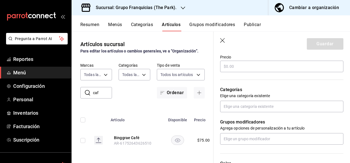
scroll to position [166, 0]
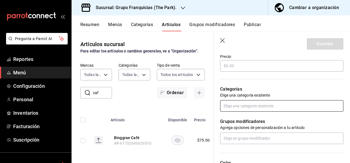
type input "Cafe coreano"
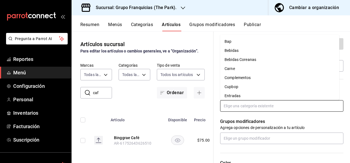
click at [251, 102] on input "text" at bounding box center [281, 106] width 123 height 12
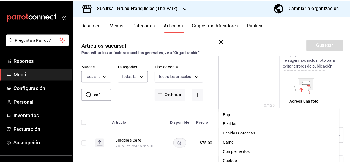
scroll to position [99, 0]
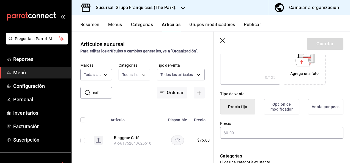
click at [305, 92] on div "Tipo de venta" at bounding box center [281, 94] width 123 height 6
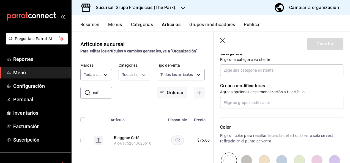
scroll to position [196, 0]
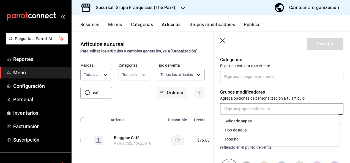
click at [284, 110] on input "text" at bounding box center [281, 109] width 123 height 12
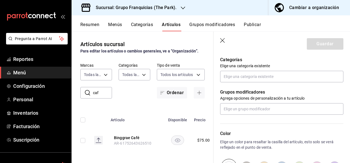
click at [315, 83] on div "Grupos modificadores Agrega opciones de personalización a tu artículo" at bounding box center [278, 99] width 130 height 32
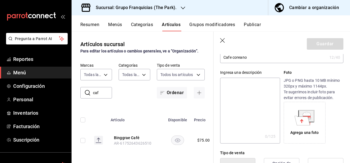
scroll to position [0, 0]
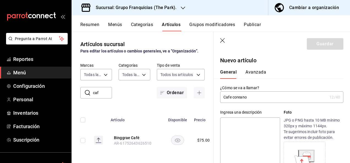
click at [223, 43] on icon "button" at bounding box center [223, 41] width 6 height 6
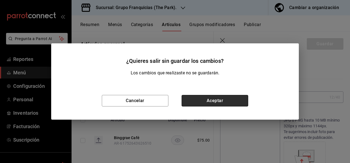
click at [206, 98] on button "Aceptar" at bounding box center [215, 101] width 67 height 12
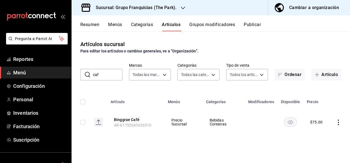
click at [150, 28] on button "Categorías" at bounding box center [142, 26] width 22 height 9
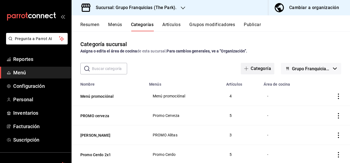
click at [253, 67] on button "Categoría" at bounding box center [258, 69] width 34 height 12
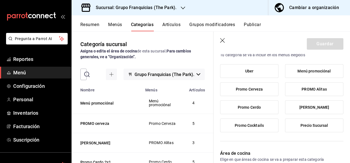
scroll to position [51, 0]
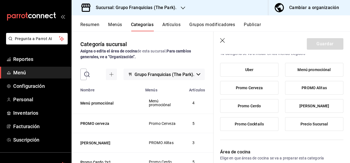
type input "Cafe"
click at [300, 125] on span "Precio Sucursal" at bounding box center [314, 124] width 28 height 5
click at [0, 0] on input "Precio Sucursal" at bounding box center [0, 0] width 0 height 0
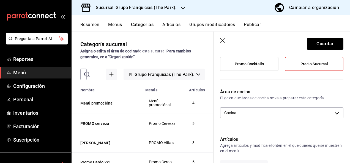
scroll to position [112, 0]
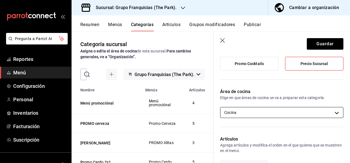
click at [289, 113] on body "Pregunta a Parrot AI Reportes Menú Configuración Personal Inventarios Facturaci…" at bounding box center [175, 81] width 350 height 163
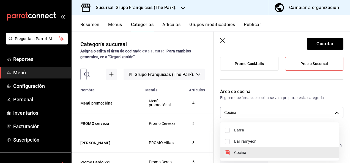
click at [229, 129] on input "checkbox" at bounding box center [227, 130] width 5 height 5
checkbox input "true"
type input "c31bbd17-8014-44d3-8ea5-26da84d2fd56,c7c46575-8d90-4ccf-be54-ae546763dc7f"
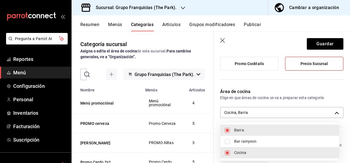
click at [229, 155] on input "checkbox" at bounding box center [227, 153] width 5 height 5
checkbox input "false"
type input "c7c46575-8d90-4ccf-be54-ae546763dc7f"
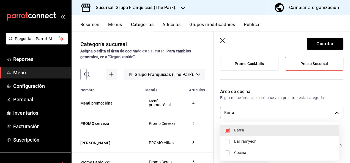
click at [321, 82] on div at bounding box center [175, 81] width 350 height 163
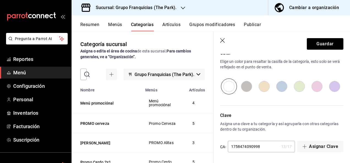
scroll to position [0, 0]
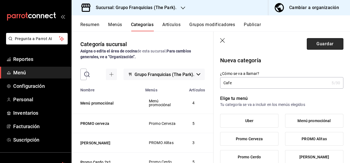
click at [316, 41] on button "Guardar" at bounding box center [325, 44] width 37 height 12
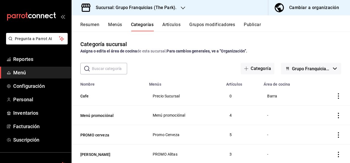
click at [173, 23] on button "Artículos" at bounding box center [171, 26] width 18 height 9
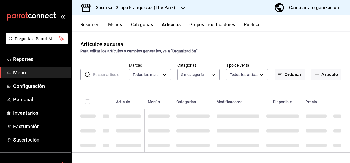
type input "a2d26314-9387-4ed7-8ce3-b9919735310c"
click at [114, 74] on input "text" at bounding box center [107, 74] width 29 height 11
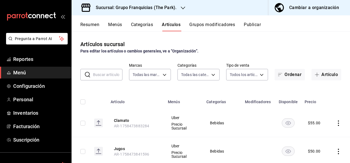
type input "3514cbff-1724-4a7d-9e66-8198865a9434,9732530c-e61e-4d5d-8801-075aaf6f3336,dfb54…"
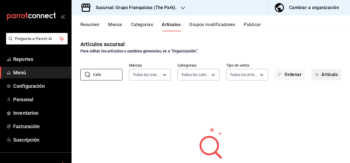
type input "Cafe"
click at [318, 78] on button "Artículo" at bounding box center [326, 75] width 30 height 12
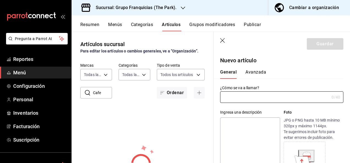
type input "AR-1758474122013"
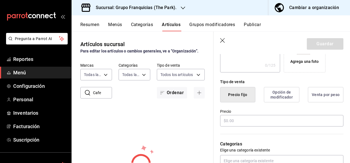
scroll to position [123, 0]
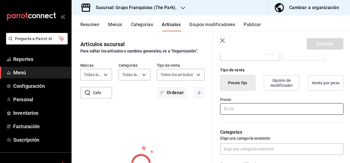
type input "Cafe coreano"
click at [258, 114] on input "text" at bounding box center [281, 109] width 123 height 12
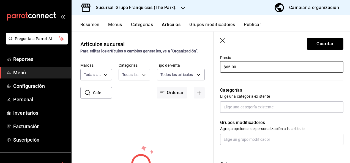
scroll to position [165, 0]
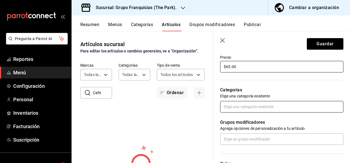
type input "$65.00"
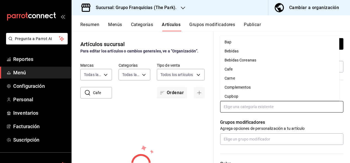
click at [265, 111] on input "text" at bounding box center [281, 107] width 123 height 12
click at [261, 69] on li "Cafe" at bounding box center [279, 69] width 119 height 9
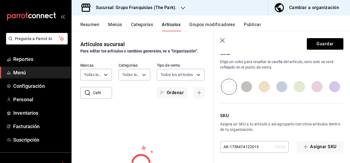
scroll to position [0, 0]
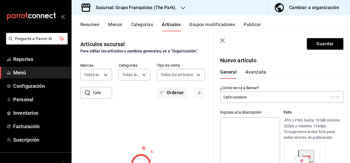
click at [254, 74] on button "Avanzada" at bounding box center [255, 74] width 21 height 9
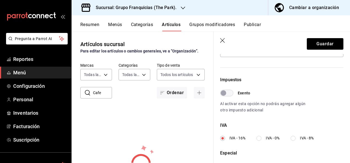
scroll to position [224, 0]
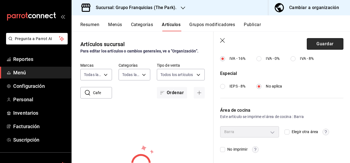
click at [324, 47] on button "Guardar" at bounding box center [325, 44] width 37 height 12
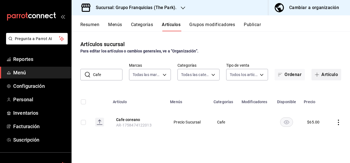
click at [320, 76] on span "button" at bounding box center [318, 75] width 7 height 4
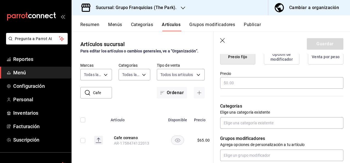
scroll to position [149, 0]
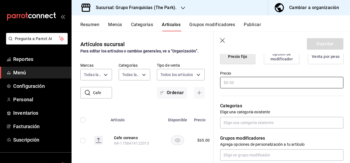
type input "Café capuchino"
click at [270, 87] on input "text" at bounding box center [281, 83] width 123 height 12
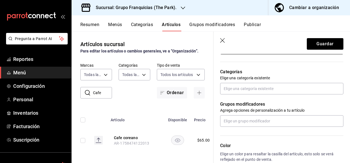
scroll to position [184, 0]
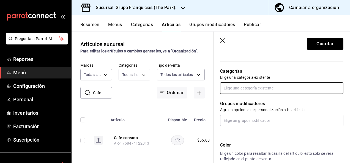
type input "$65.00"
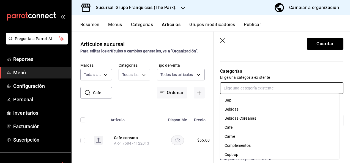
click at [262, 89] on input "text" at bounding box center [281, 89] width 123 height 12
click at [245, 128] on li "Cafe" at bounding box center [279, 127] width 119 height 9
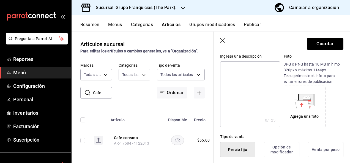
scroll to position [0, 0]
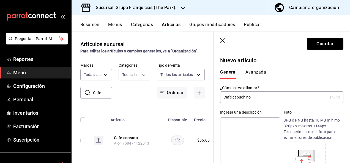
click at [256, 75] on button "Avanzada" at bounding box center [255, 74] width 21 height 9
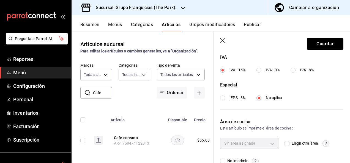
scroll to position [224, 0]
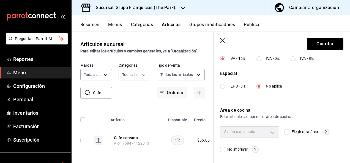
click at [286, 130] on input "Elegir otra área" at bounding box center [286, 132] width 5 height 5
checkbox input "true"
type input "c7c46575-8d90-4ccf-be54-ae546763dc7f"
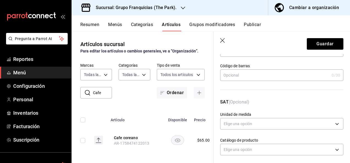
scroll to position [0, 0]
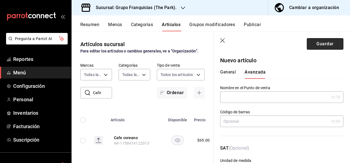
click at [307, 46] on button "Guardar" at bounding box center [325, 44] width 37 height 12
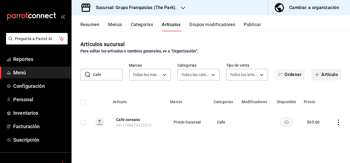
click at [330, 78] on button "Artículo" at bounding box center [326, 75] width 30 height 12
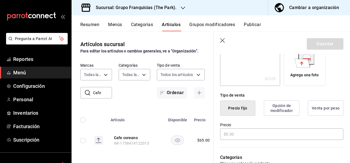
scroll to position [100, 0]
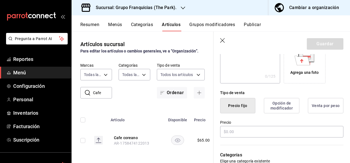
type input "Café americano"
click at [253, 127] on input "text" at bounding box center [281, 132] width 123 height 12
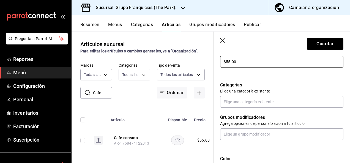
scroll to position [174, 0]
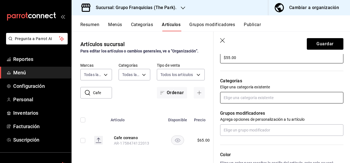
type input "$55.00"
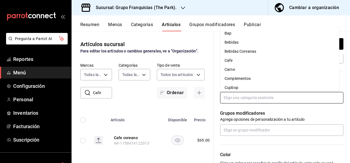
click at [260, 102] on input "text" at bounding box center [281, 98] width 123 height 12
click at [259, 59] on li "Cafe" at bounding box center [279, 60] width 119 height 9
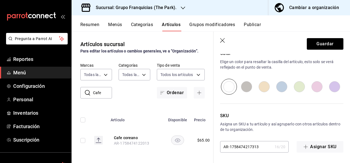
scroll to position [0, 0]
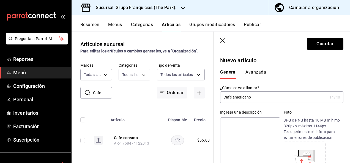
click at [254, 73] on button "Avanzada" at bounding box center [255, 74] width 21 height 9
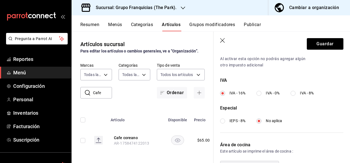
scroll to position [224, 0]
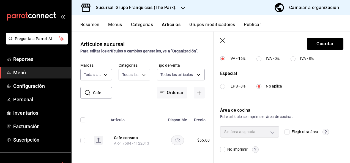
click at [285, 131] on input "Elegir otra área" at bounding box center [286, 132] width 5 height 5
checkbox input "true"
type input "c7c46575-8d90-4ccf-be54-ae546763dc7f"
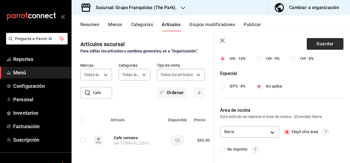
click at [318, 46] on button "Guardar" at bounding box center [325, 44] width 37 height 12
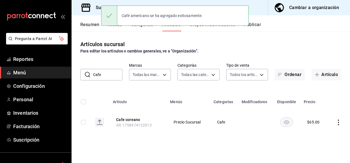
click at [114, 79] on input "Cafe" at bounding box center [107, 74] width 29 height 11
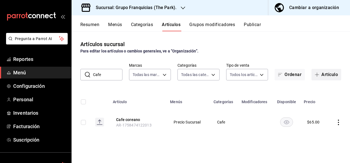
click at [324, 75] on button "Artículo" at bounding box center [326, 75] width 30 height 12
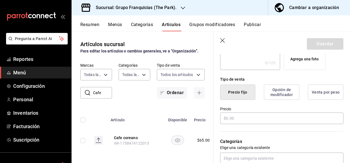
scroll to position [114, 0]
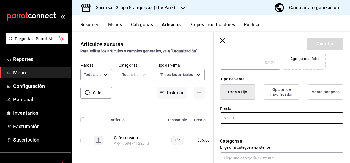
type input "Café expresso"
click at [259, 119] on input "text" at bounding box center [281, 119] width 123 height 12
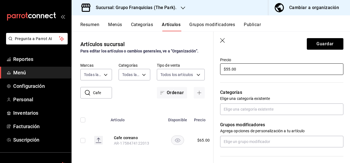
scroll to position [173, 0]
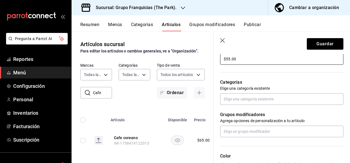
type input "$55.00"
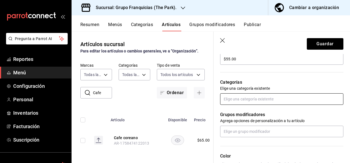
click at [268, 95] on input "text" at bounding box center [281, 100] width 123 height 12
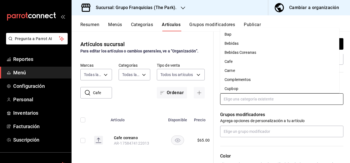
click at [253, 62] on li "Cafe" at bounding box center [279, 61] width 119 height 9
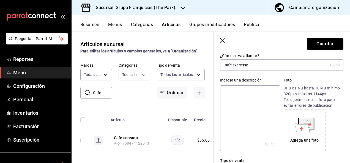
scroll to position [0, 0]
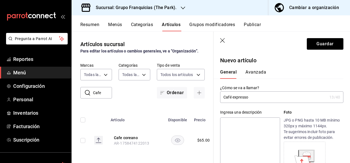
click at [257, 72] on button "Avanzada" at bounding box center [255, 74] width 21 height 9
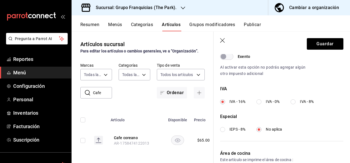
scroll to position [224, 0]
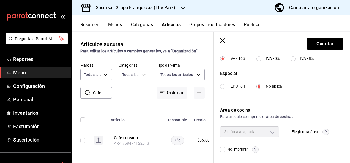
click at [284, 129] on label "Elegir otra área" at bounding box center [301, 132] width 34 height 6
click at [284, 130] on input "Elegir otra área" at bounding box center [286, 132] width 5 height 5
checkbox input "true"
type input "c7c46575-8d90-4ccf-be54-ae546763dc7f"
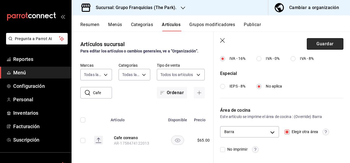
click at [307, 44] on button "Guardar" at bounding box center [325, 44] width 37 height 12
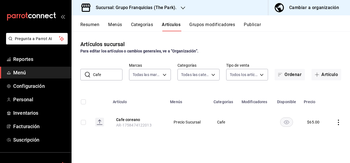
click at [144, 26] on button "Categorías" at bounding box center [142, 26] width 22 height 9
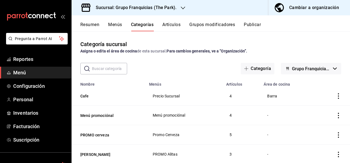
click at [116, 68] on input "text" at bounding box center [109, 68] width 35 height 11
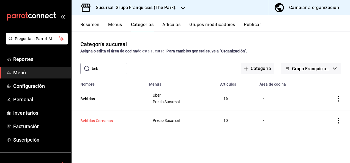
click at [107, 120] on button "Bebidas Coreanas" at bounding box center [107, 121] width 55 height 6
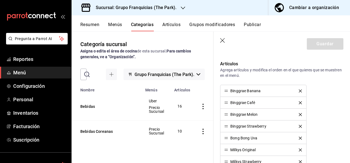
scroll to position [204, 0]
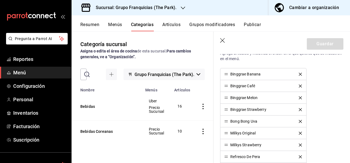
click at [299, 86] on icon "delete" at bounding box center [300, 86] width 3 height 3
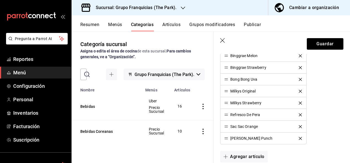
scroll to position [234, 0]
click at [299, 126] on icon "delete" at bounding box center [300, 126] width 3 height 3
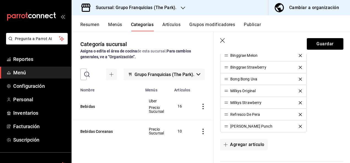
click at [297, 127] on li "[PERSON_NAME] Punch" at bounding box center [263, 127] width 86 height 12
click at [299, 125] on icon "delete" at bounding box center [300, 126] width 3 height 3
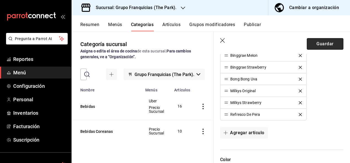
click at [332, 43] on button "Guardar" at bounding box center [325, 44] width 37 height 12
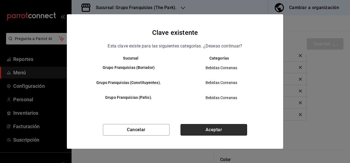
click at [201, 134] on button "Aceptar" at bounding box center [213, 130] width 67 height 12
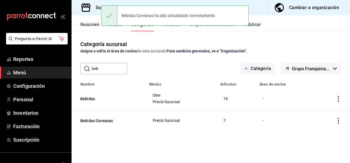
click at [114, 69] on input "beb" at bounding box center [109, 68] width 35 height 11
type input "b"
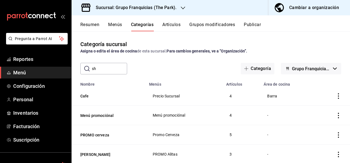
type input "s"
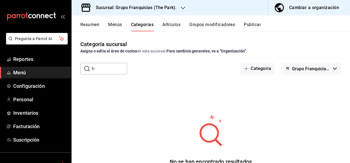
type input "t"
type input "r"
type input "p"
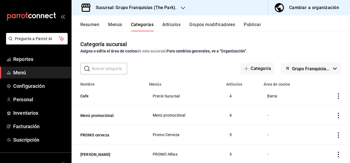
click at [169, 24] on button "Artículos" at bounding box center [171, 26] width 18 height 9
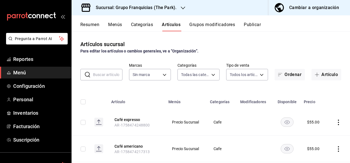
type input "3514cbff-1724-4a7d-9e66-8198865a9434,9732530c-e61e-4d5d-8801-075aaf6f3336,dfb54…"
type input "a2d26314-9387-4ed7-8ce3-b9919735310c"
click at [106, 80] on input "text" at bounding box center [107, 74] width 29 height 11
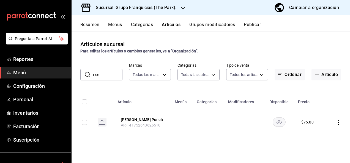
click at [339, 122] on icon "actions" at bounding box center [339, 123] width 6 height 6
click at [317, 147] on span "Eliminar" at bounding box center [322, 149] width 14 height 4
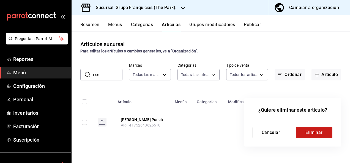
click at [298, 132] on button "Eliminar" at bounding box center [314, 133] width 37 height 12
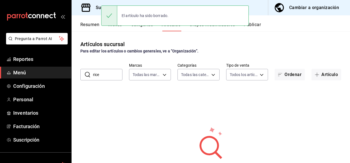
click at [103, 78] on input "rice" at bounding box center [107, 74] width 29 height 11
type input "r"
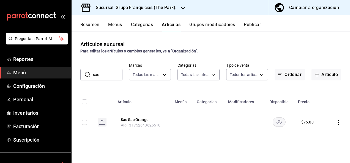
click at [337, 124] on icon "actions" at bounding box center [339, 123] width 6 height 6
click at [319, 146] on span "Eliminar" at bounding box center [322, 149] width 14 height 6
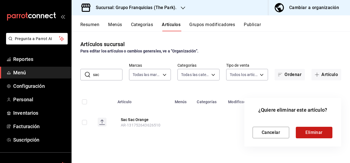
click at [306, 133] on button "Eliminar" at bounding box center [314, 133] width 37 height 12
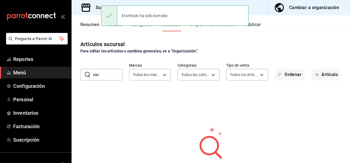
click at [102, 76] on input "sac" at bounding box center [107, 74] width 29 height 11
type input "s"
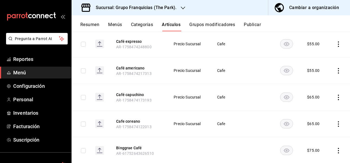
scroll to position [92, 0]
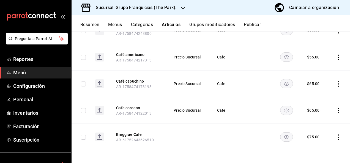
click at [336, 137] on icon "actions" at bounding box center [339, 138] width 6 height 6
click at [316, 151] on span "Eliminar" at bounding box center [318, 149] width 14 height 4
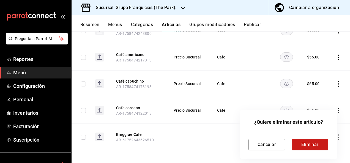
click at [298, 143] on button "Eliminar" at bounding box center [310, 145] width 37 height 12
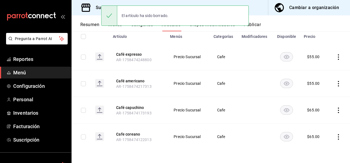
scroll to position [0, 0]
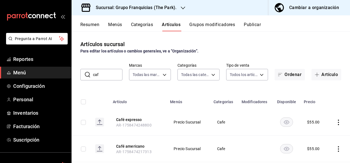
click at [113, 73] on input "caf" at bounding box center [107, 74] width 29 height 11
type input "c"
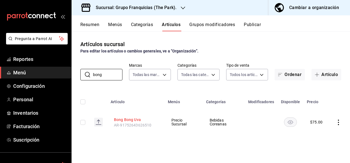
type input "bong"
click at [127, 119] on button "Bong Bong Uva" at bounding box center [136, 120] width 44 height 6
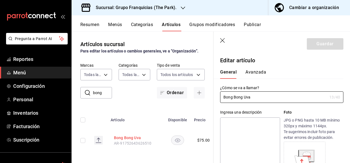
type input "$75.00"
click at [251, 72] on button "Avanzada" at bounding box center [255, 74] width 21 height 9
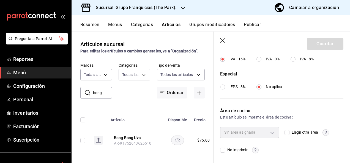
scroll to position [224, 0]
click at [284, 132] on input "Elegir otra área" at bounding box center [286, 132] width 5 height 5
checkbox input "true"
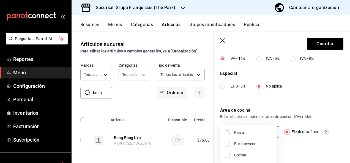
click at [243, 129] on body "Pregunta a Parrot AI Reportes Menú Configuración Personal Inventarios Facturaci…" at bounding box center [175, 81] width 350 height 163
click at [229, 131] on li "Barra" at bounding box center [248, 132] width 56 height 11
type input "c7c46575-8d90-4ccf-be54-ae546763dc7f"
checkbox input "true"
click at [309, 50] on div at bounding box center [175, 81] width 350 height 163
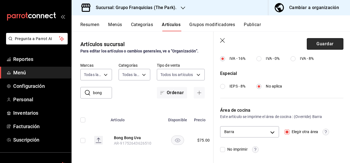
click at [314, 44] on button "Guardar" at bounding box center [325, 44] width 37 height 12
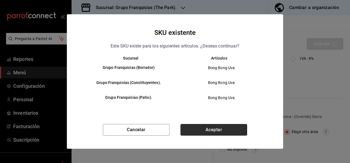
click at [232, 130] on button "Aceptar" at bounding box center [213, 130] width 67 height 12
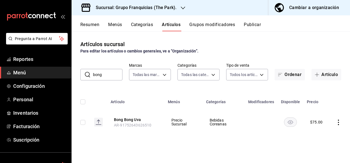
drag, startPoint x: 105, startPoint y: 69, endPoint x: 106, endPoint y: 81, distance: 12.2
click at [106, 81] on div "Artículos sucursal Para editar los artículos o cambios generales, ve a “Organiz…" at bounding box center [211, 97] width 278 height 132
click at [110, 76] on input "bong" at bounding box center [107, 74] width 29 height 11
type input "b"
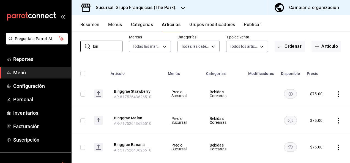
scroll to position [29, 0]
type input "bin"
click at [142, 91] on button "Binggrae Strawberry" at bounding box center [136, 92] width 44 height 6
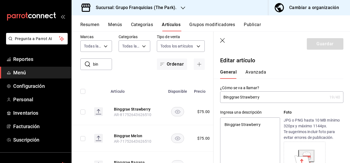
type textarea "x"
type input "$75.00"
click at [263, 73] on button "Avanzada" at bounding box center [255, 74] width 21 height 9
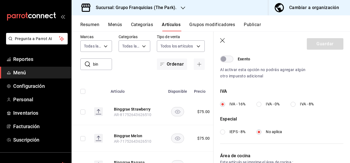
scroll to position [224, 0]
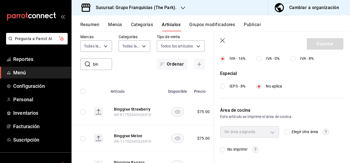
click at [284, 134] on input "Elegir otra área" at bounding box center [286, 132] width 5 height 5
checkbox input "true"
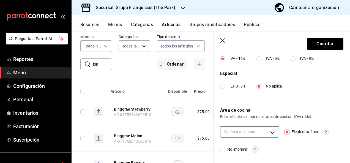
click at [253, 131] on body "Pregunta a Parrot AI Reportes Menú Configuración Personal Inventarios Facturaci…" at bounding box center [175, 81] width 350 height 163
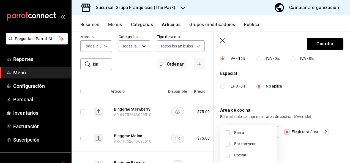
click at [228, 131] on input "checkbox" at bounding box center [227, 133] width 5 height 5
checkbox input "true"
type input "c7c46575-8d90-4ccf-be54-ae546763dc7f"
click at [313, 48] on div at bounding box center [175, 81] width 350 height 163
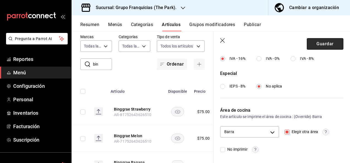
click at [315, 48] on button "Guardar" at bounding box center [325, 44] width 37 height 12
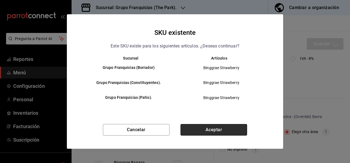
click at [215, 133] on button "Aceptar" at bounding box center [213, 130] width 67 height 12
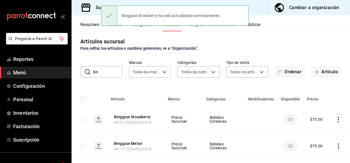
click at [117, 73] on input "bin" at bounding box center [107, 72] width 29 height 11
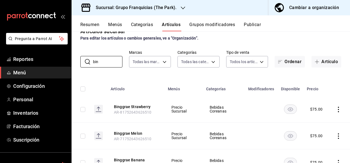
scroll to position [13, 0]
click at [137, 109] on button "Binggrae Strawberry" at bounding box center [136, 108] width 44 height 6
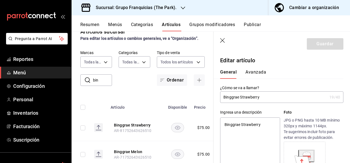
click at [255, 76] on button "Avanzada" at bounding box center [255, 74] width 21 height 9
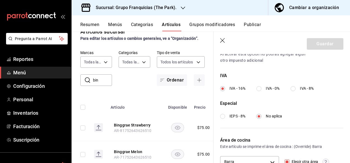
scroll to position [224, 0]
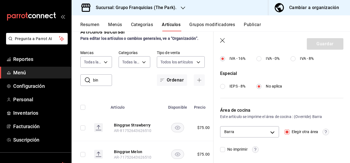
click at [224, 40] on icon "button" at bounding box center [223, 41] width 6 height 6
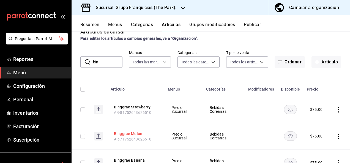
click at [139, 135] on button "Binggrae Melon" at bounding box center [136, 134] width 44 height 6
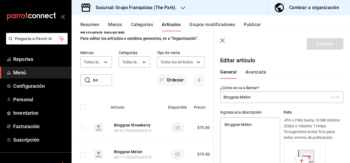
click at [255, 73] on button "Avanzada" at bounding box center [255, 74] width 21 height 9
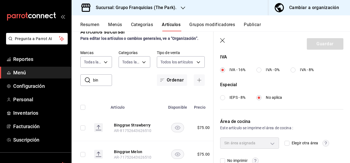
scroll to position [224, 0]
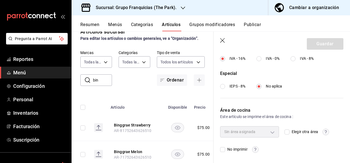
click at [287, 131] on input "Elegir otra área" at bounding box center [286, 132] width 5 height 5
checkbox input "true"
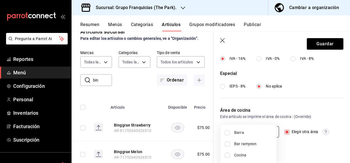
click at [254, 132] on body "Pregunta a Parrot AI Reportes Menú Configuración Personal Inventarios Facturaci…" at bounding box center [175, 81] width 350 height 163
click at [229, 133] on input "checkbox" at bounding box center [227, 133] width 5 height 5
checkbox input "true"
type input "c7c46575-8d90-4ccf-be54-ae546763dc7f"
click at [317, 45] on div at bounding box center [175, 81] width 350 height 163
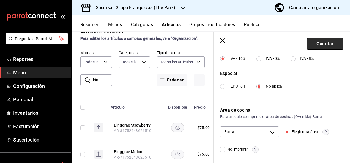
click at [309, 44] on button "Guardar" at bounding box center [325, 44] width 37 height 12
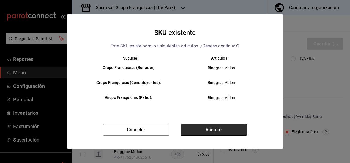
click at [189, 127] on button "Aceptar" at bounding box center [213, 130] width 67 height 12
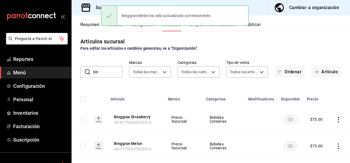
scroll to position [39, 0]
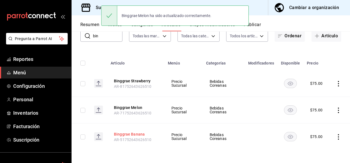
click at [133, 132] on button "Binggrae Banana" at bounding box center [136, 135] width 44 height 6
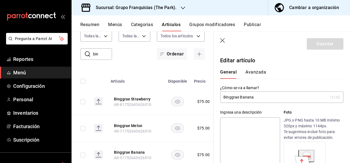
click at [257, 74] on button "Avanzada" at bounding box center [255, 74] width 21 height 9
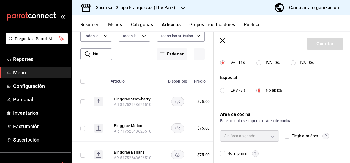
scroll to position [224, 0]
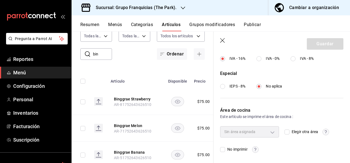
click at [281, 130] on div "Sin área asignada Elegir otra área No imprimir" at bounding box center [281, 140] width 123 height 26
click at [284, 131] on input "Elegir otra área" at bounding box center [286, 132] width 5 height 5
checkbox input "true"
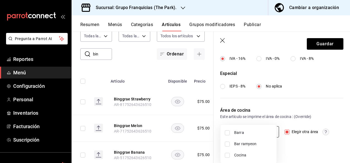
click at [250, 133] on body "Pregunta a Parrot AI Reportes Menú Configuración Personal Inventarios Facturaci…" at bounding box center [175, 81] width 350 height 163
click at [228, 134] on input "checkbox" at bounding box center [227, 133] width 5 height 5
checkbox input "true"
type input "c7c46575-8d90-4ccf-be54-ae546763dc7f"
drag, startPoint x: 318, startPoint y: 39, endPoint x: 313, endPoint y: 45, distance: 7.9
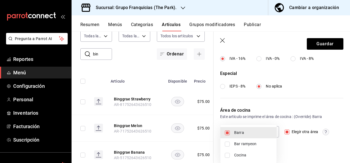
click at [313, 45] on div at bounding box center [175, 81] width 350 height 163
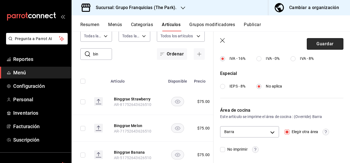
click at [310, 45] on button "Guardar" at bounding box center [325, 44] width 37 height 12
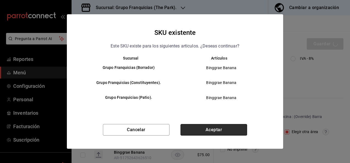
click at [189, 131] on button "Aceptar" at bounding box center [213, 130] width 67 height 12
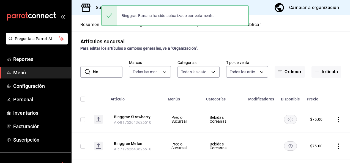
click at [116, 67] on input "bin" at bounding box center [107, 72] width 29 height 11
type input "b"
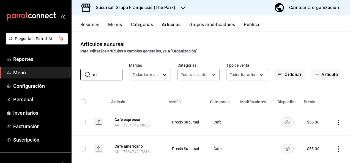
scroll to position [3, 0]
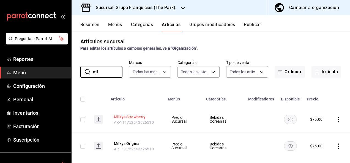
type input "mil"
click at [128, 117] on button "Milkys Strawberry" at bounding box center [136, 117] width 44 height 6
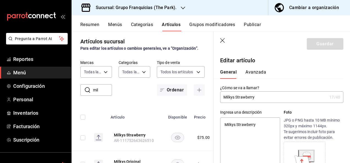
click at [254, 71] on button "Avanzada" at bounding box center [255, 74] width 21 height 9
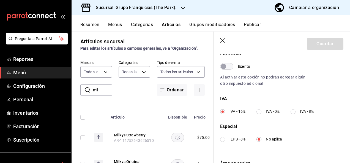
scroll to position [224, 0]
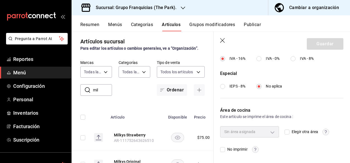
click at [284, 130] on input "Elegir otra área" at bounding box center [286, 132] width 5 height 5
checkbox input "true"
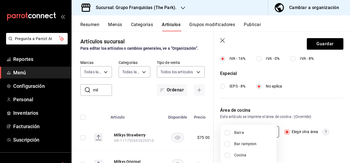
click at [270, 131] on body "Pregunta a Parrot AI Reportes Menú Configuración Personal Inventarios Facturaci…" at bounding box center [175, 81] width 350 height 163
click at [226, 135] on input "checkbox" at bounding box center [227, 133] width 5 height 5
checkbox input "true"
type input "c7c46575-8d90-4ccf-be54-ae546763dc7f"
click at [326, 48] on div at bounding box center [175, 81] width 350 height 163
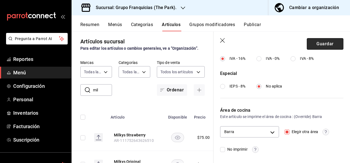
click at [324, 47] on button "Guardar" at bounding box center [325, 44] width 37 height 12
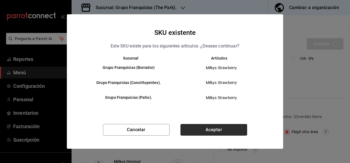
click at [215, 130] on button "Aceptar" at bounding box center [213, 130] width 67 height 12
